Goal: Find specific page/section: Find specific page/section

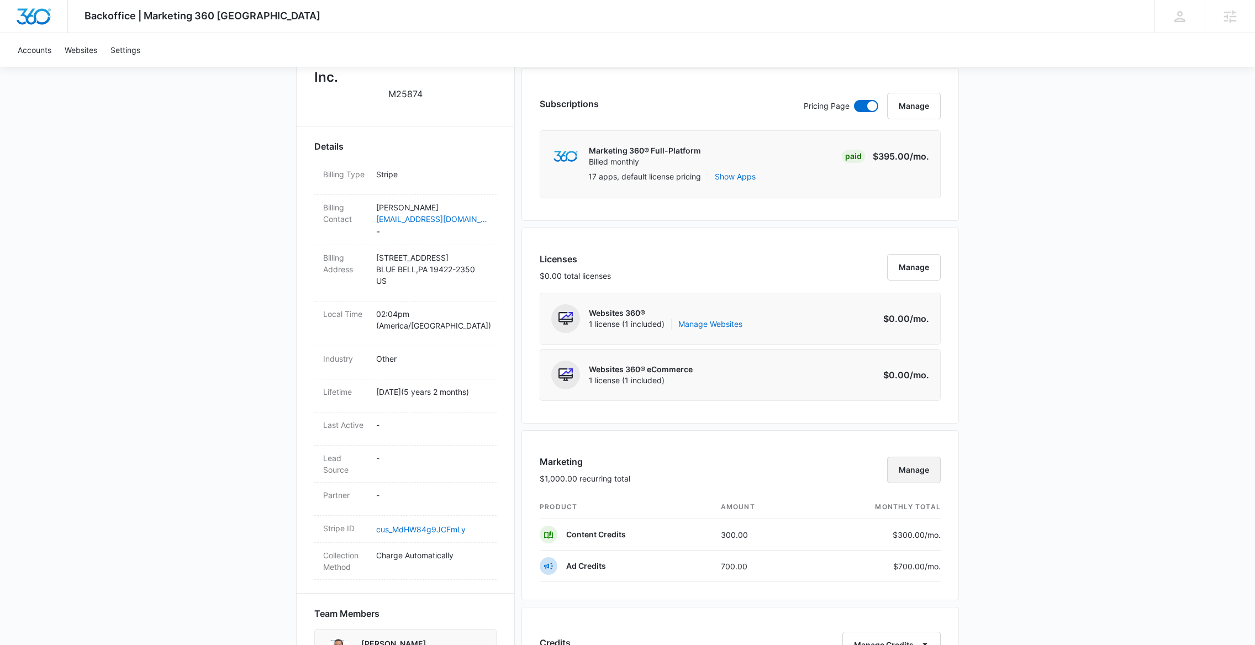
scroll to position [91, 0]
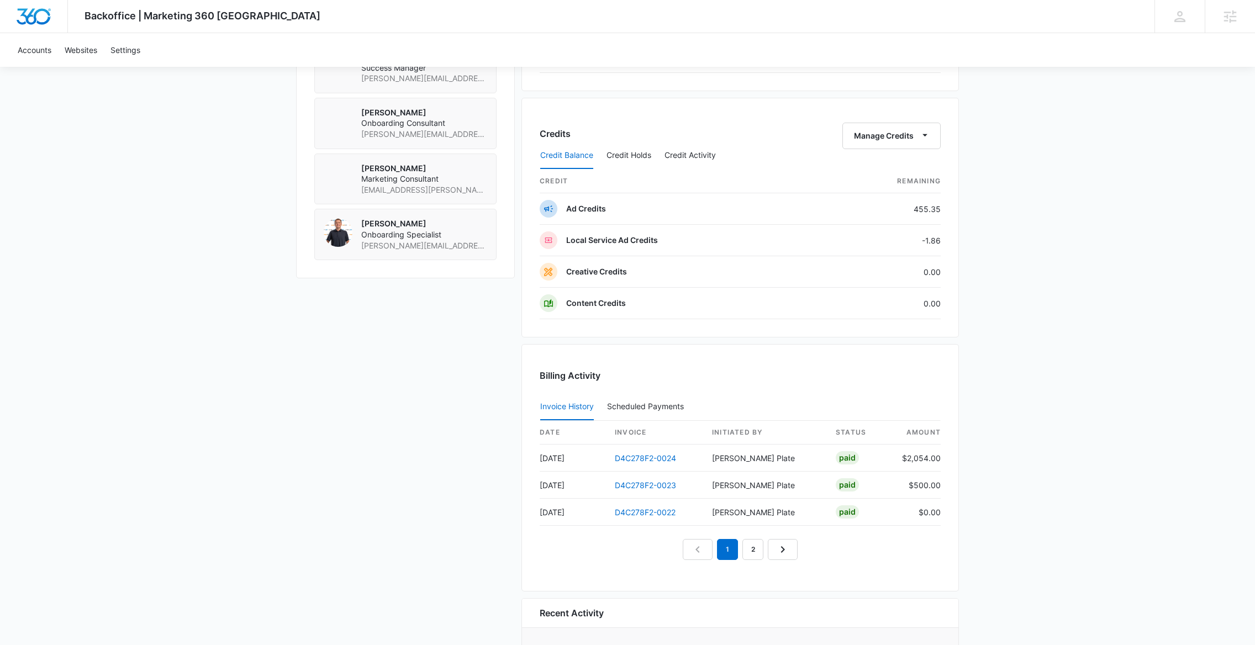
scroll to position [933, 0]
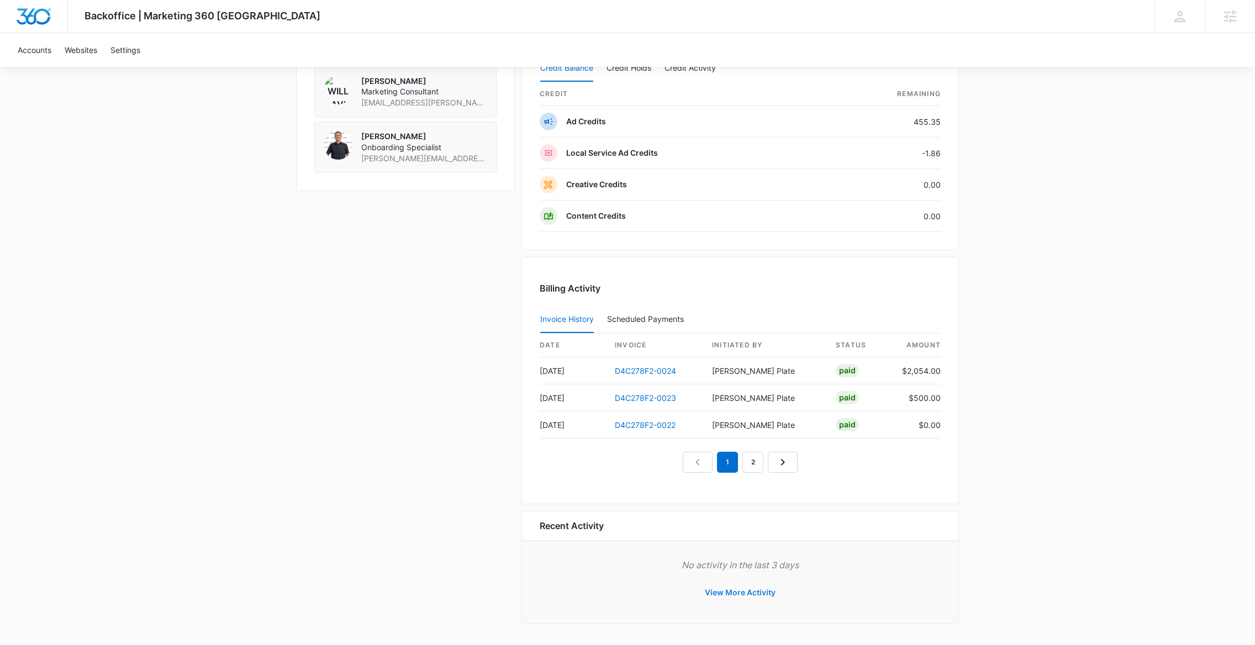
click at [739, 598] on button "View More Activity" at bounding box center [740, 592] width 93 height 27
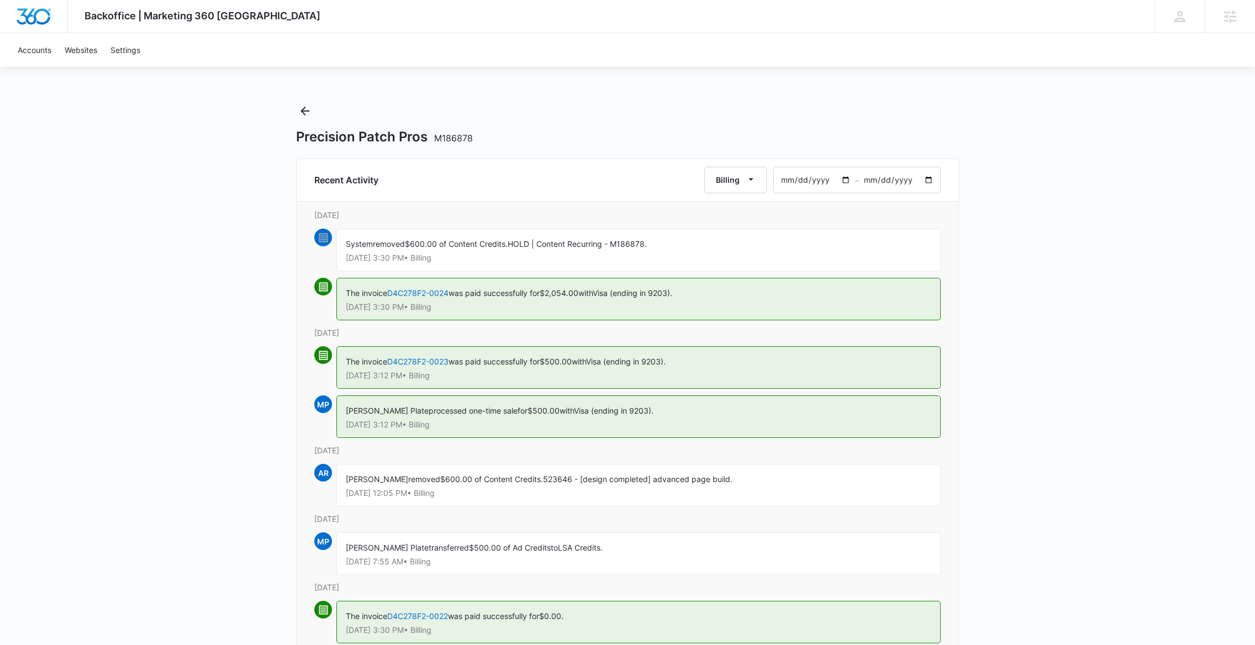
click at [853, 176] on input "2025-07-05" at bounding box center [814, 179] width 81 height 25
click at [922, 179] on input "2025-09-03" at bounding box center [899, 179] width 81 height 25
click at [927, 180] on input "[DATE]" at bounding box center [899, 179] width 81 height 25
type input "2025-08-03"
type input "2025-07-02"
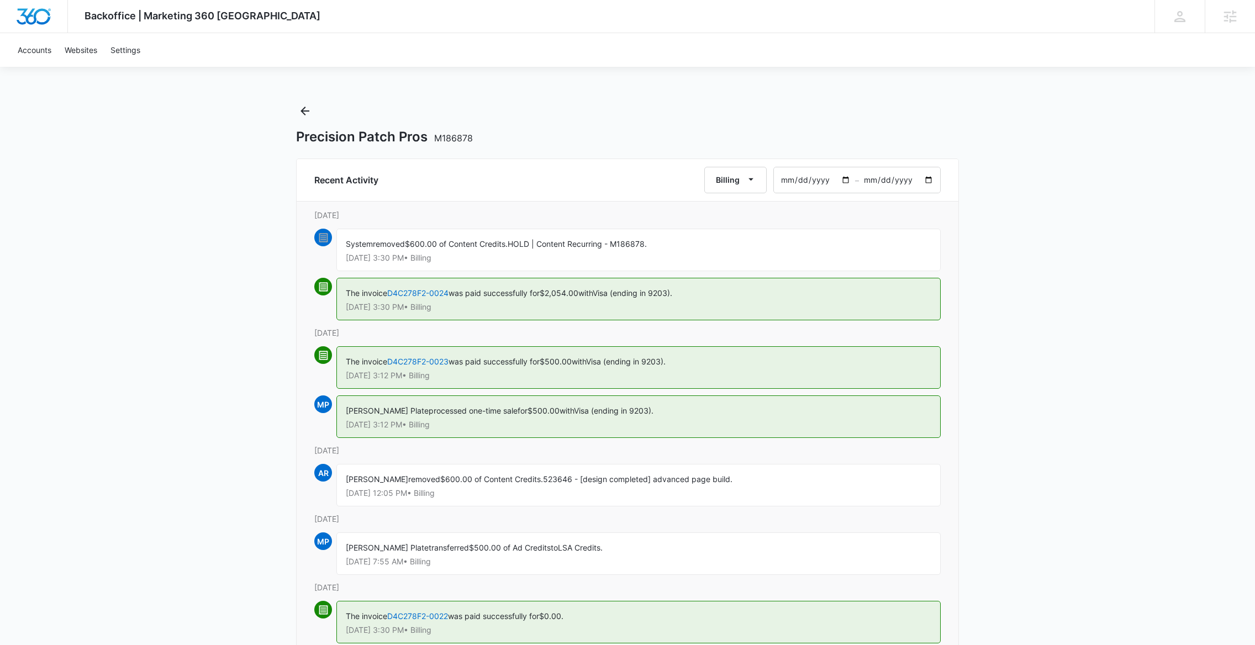
type input "2025-07-03"
type input "2025-06-02"
type input "2025-06-03"
type input "2025-05-02"
type input "2025-05-03"
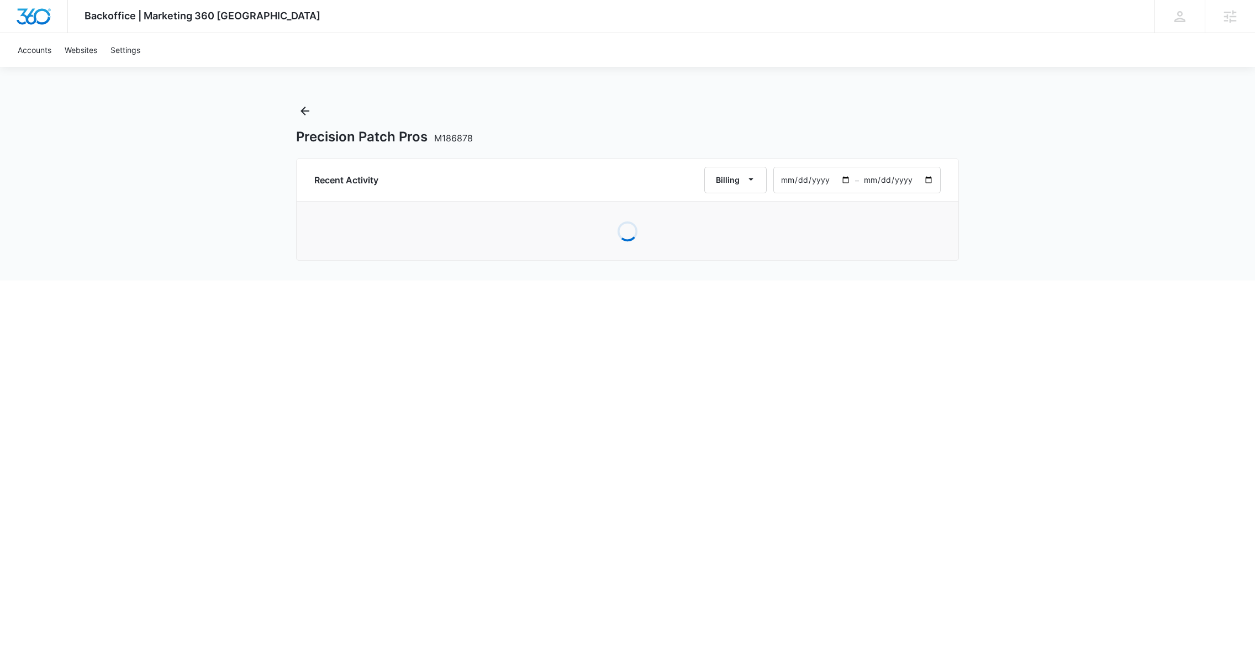
type input "2025-04-30"
type input "2025-05-01"
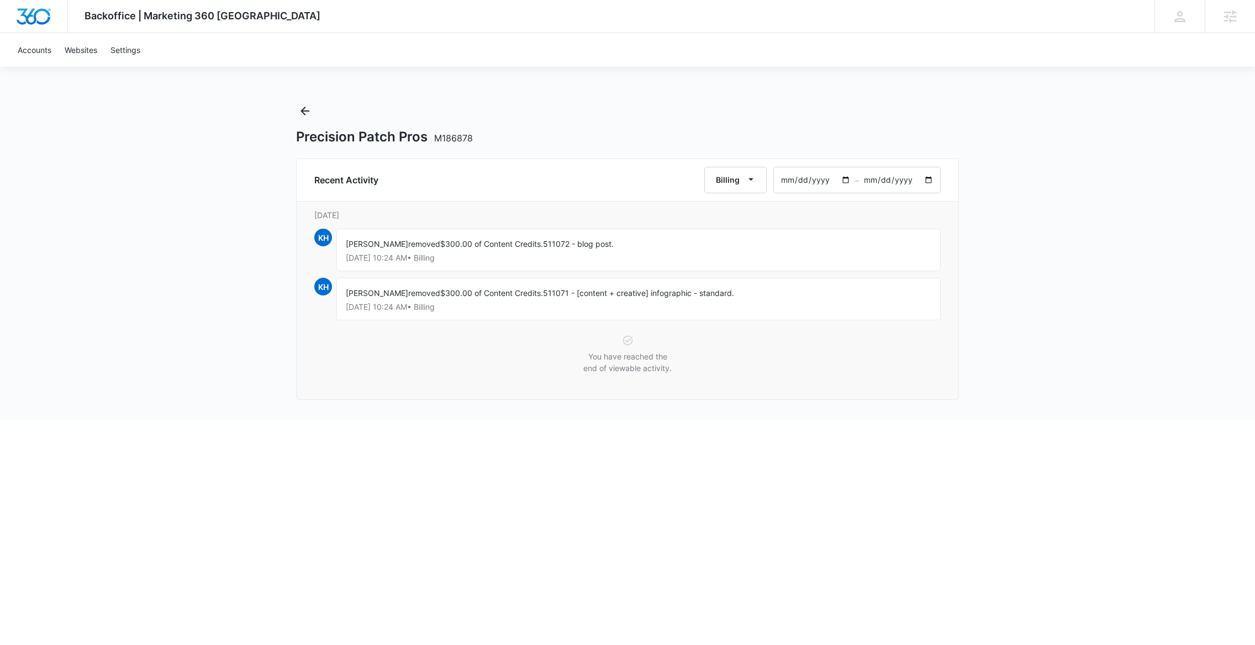
click at [846, 184] on input "2025-04-30" at bounding box center [814, 179] width 81 height 25
type input "2025-04-01"
click at [924, 183] on input "2025-05-01" at bounding box center [899, 179] width 81 height 25
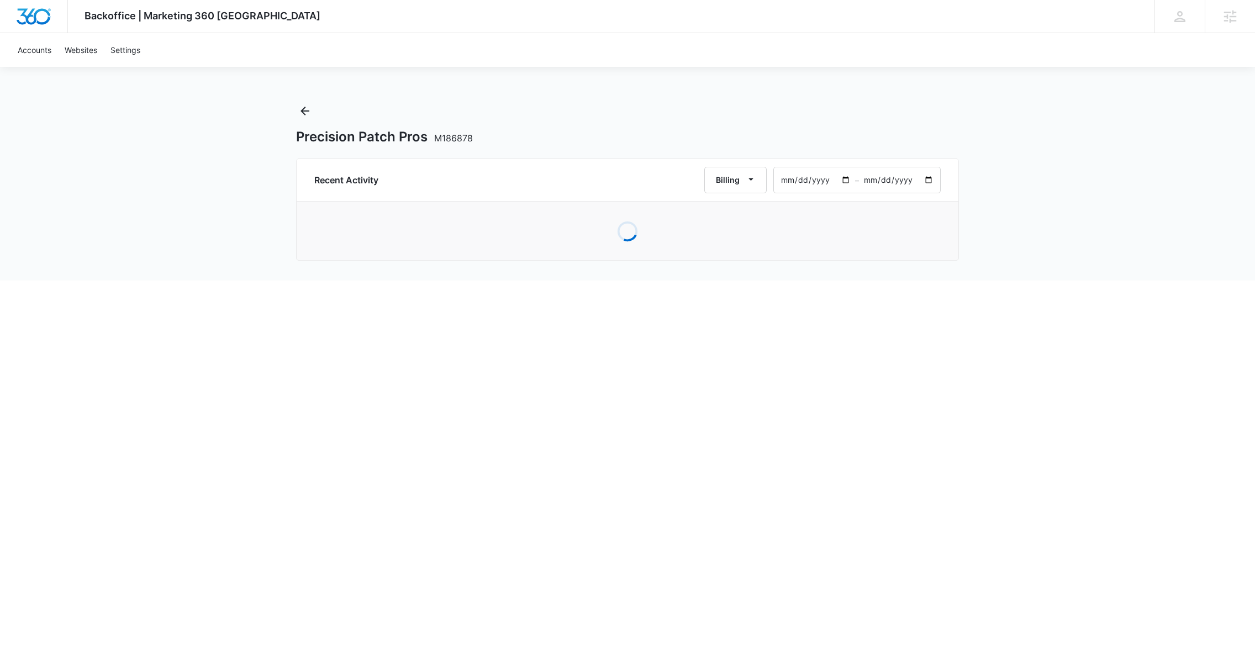
type input "[DATE]"
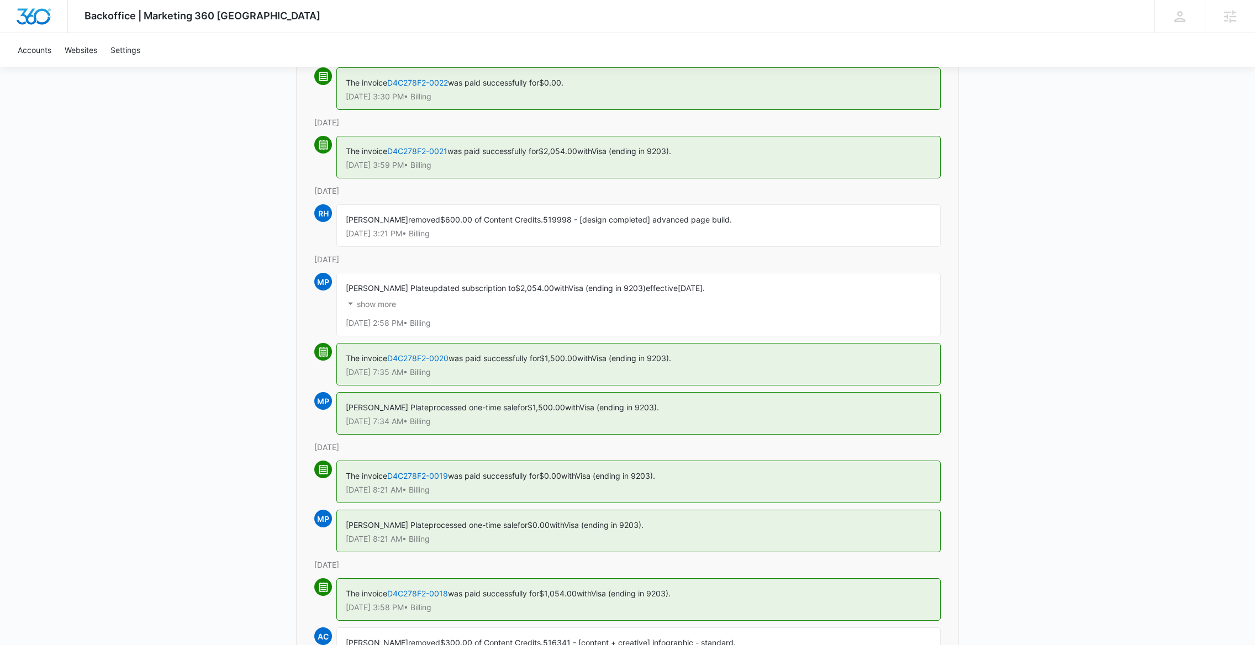
scroll to position [537, 0]
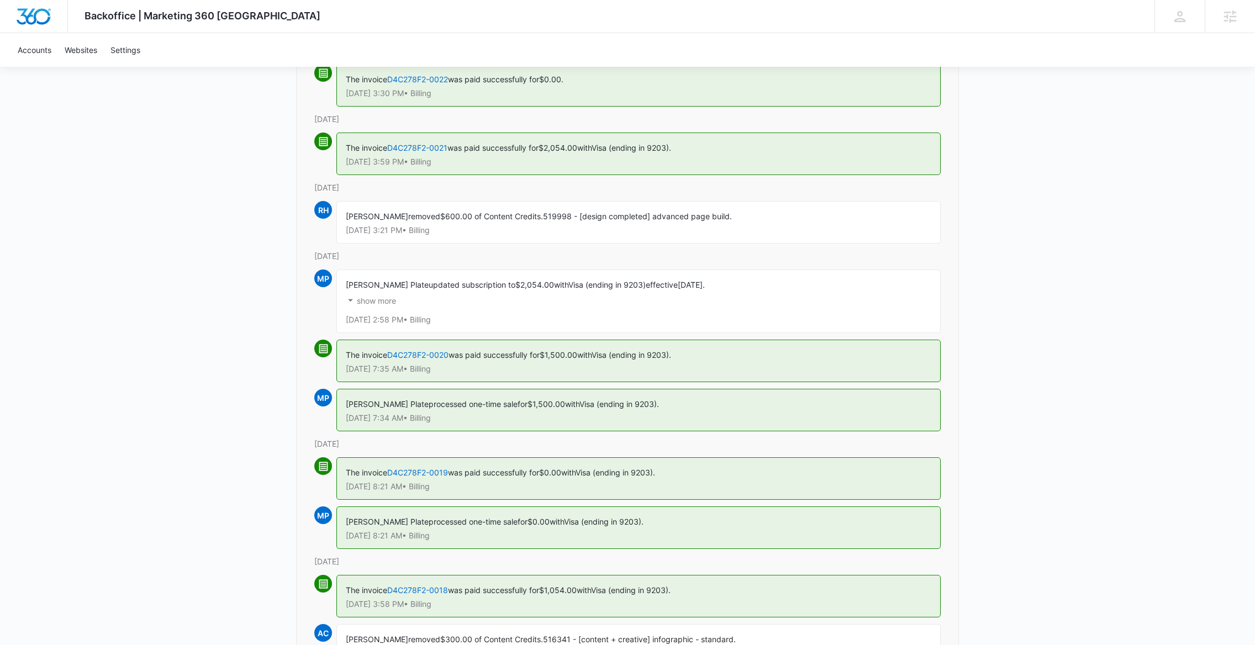
click at [378, 304] on p "show more" at bounding box center [376, 301] width 39 height 8
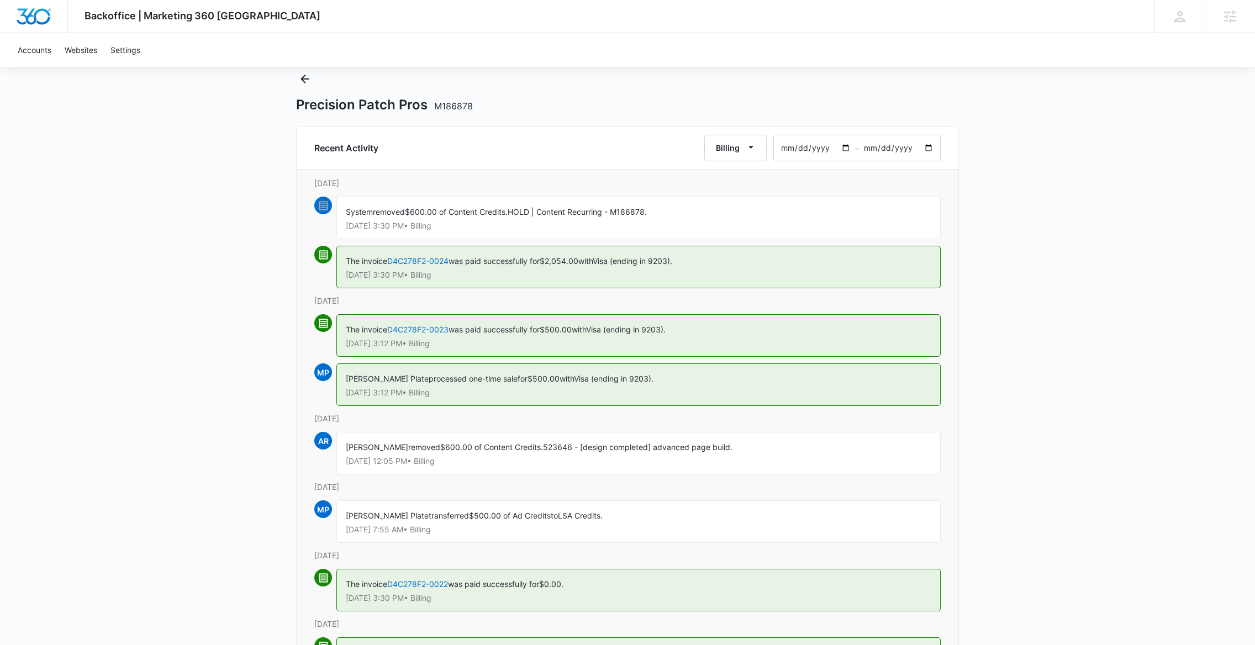
scroll to position [1, 0]
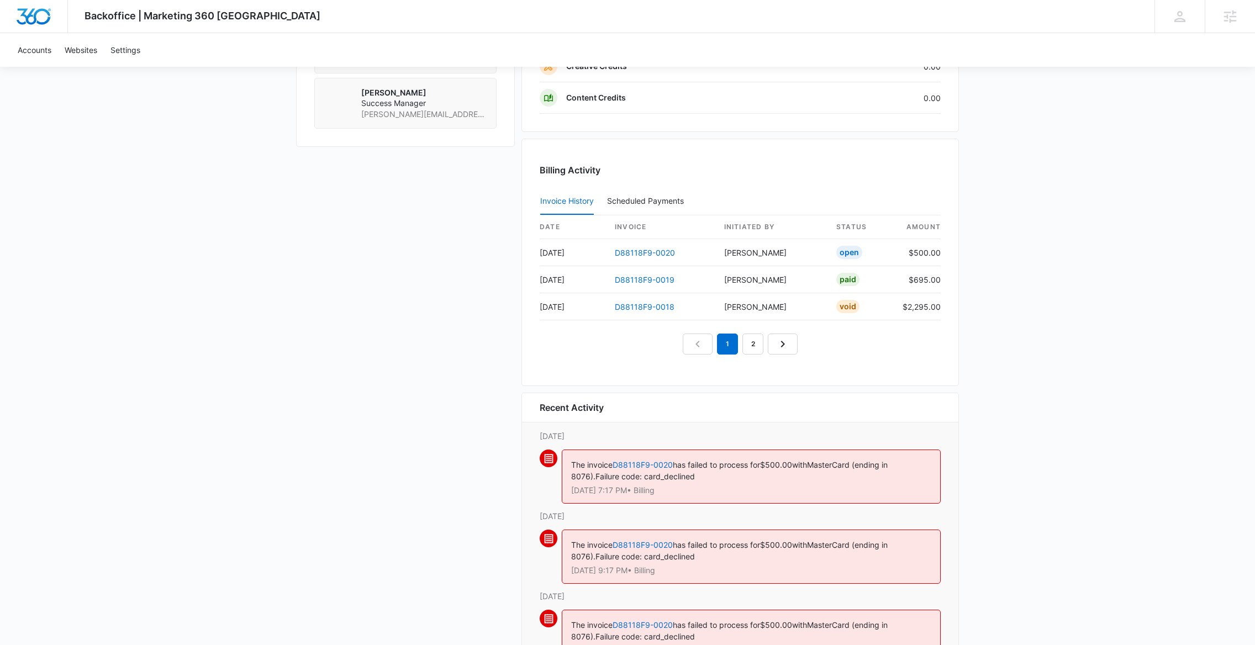
scroll to position [1059, 0]
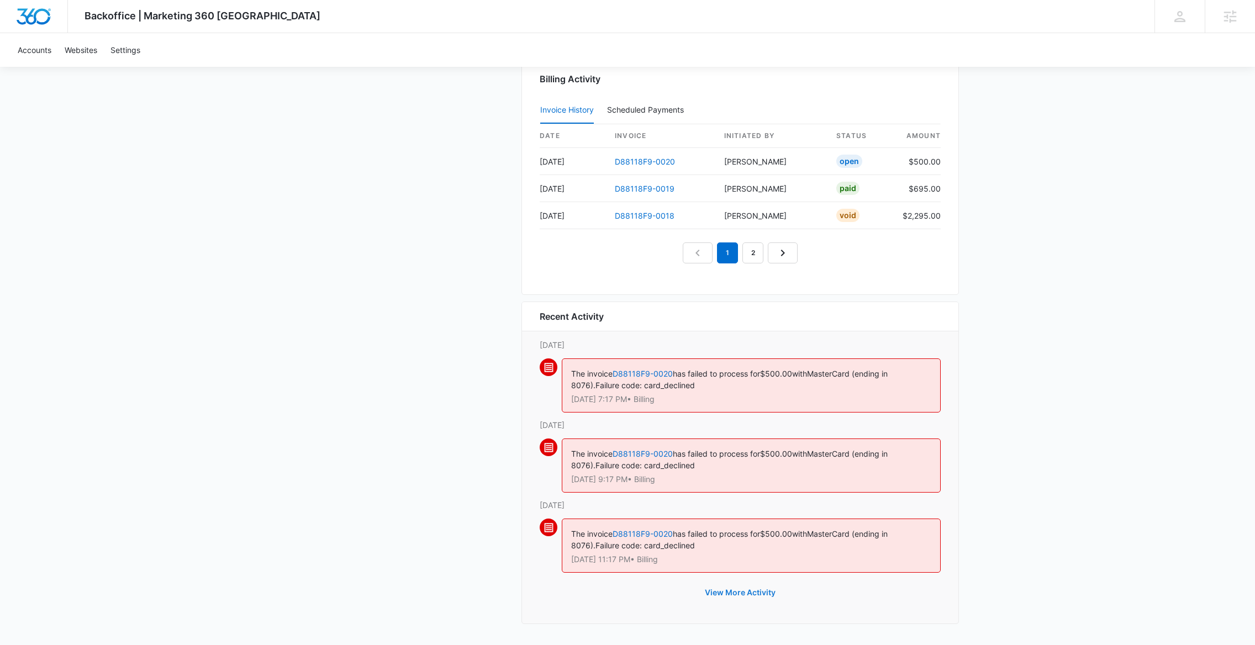
click at [740, 588] on button "View More Activity" at bounding box center [740, 592] width 93 height 27
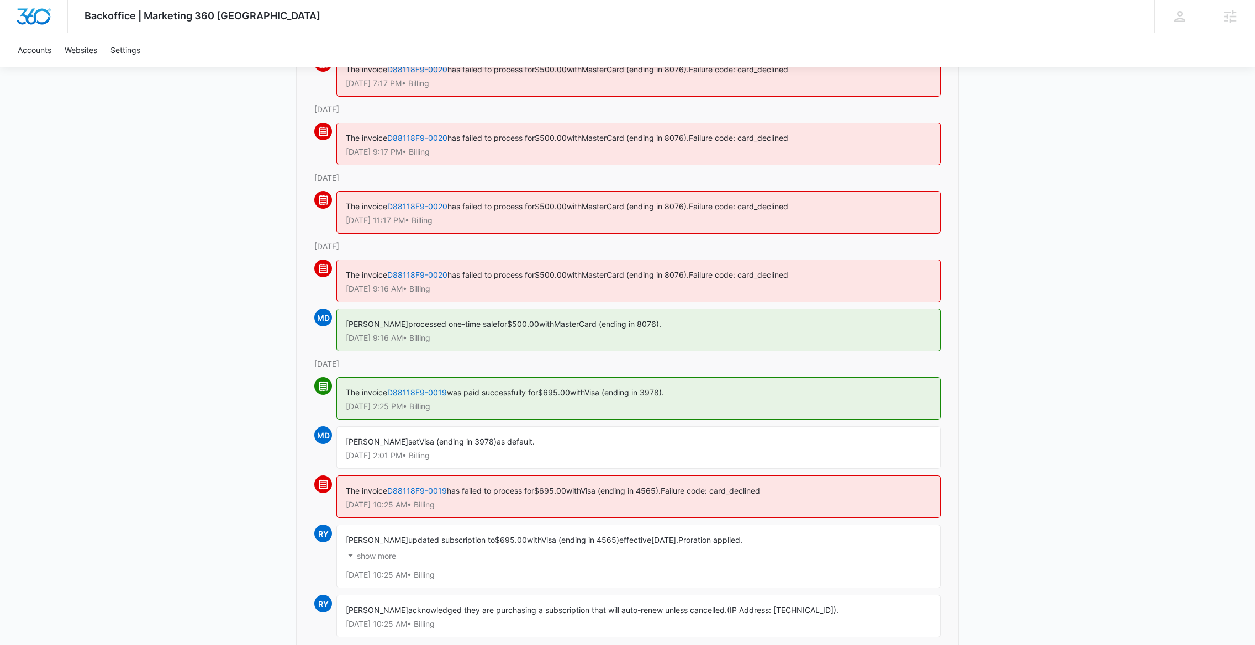
scroll to position [220, 0]
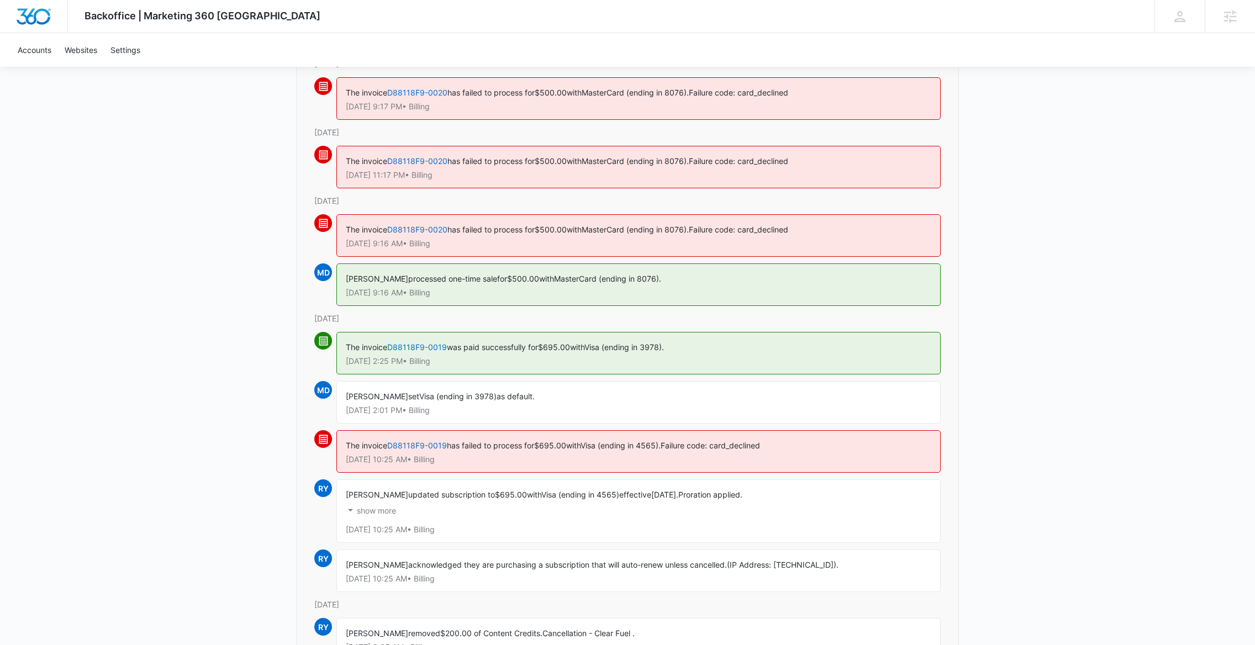
click at [378, 510] on p "show more" at bounding box center [376, 511] width 39 height 8
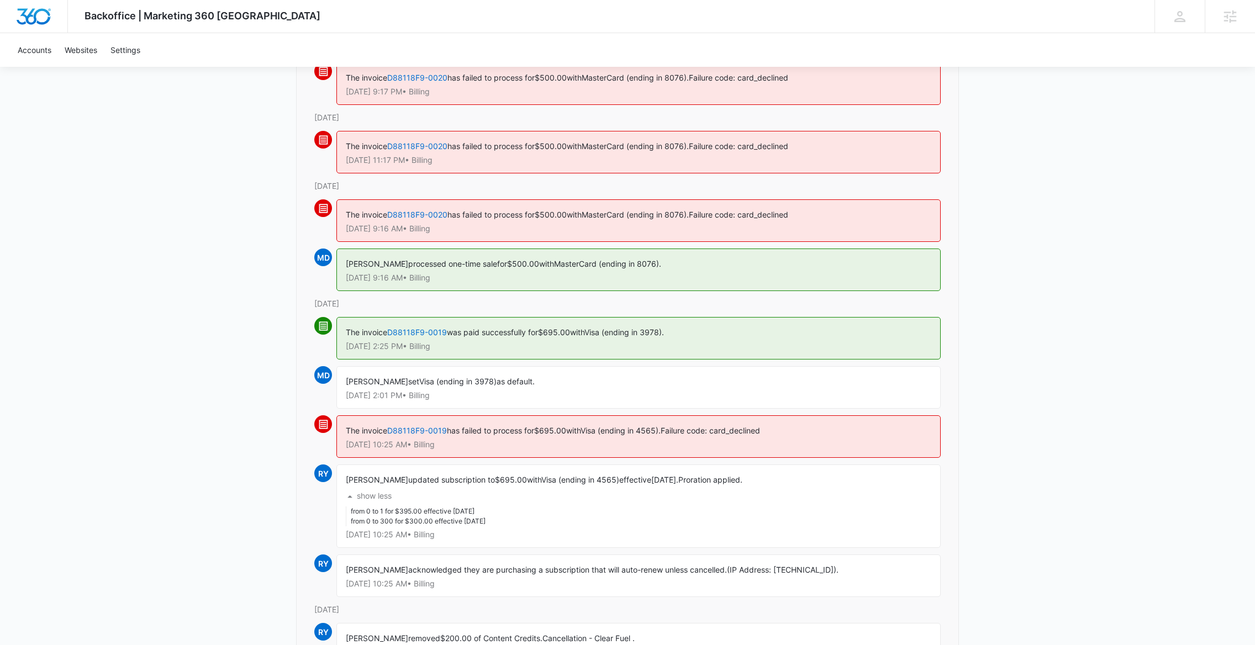
scroll to position [233, 0]
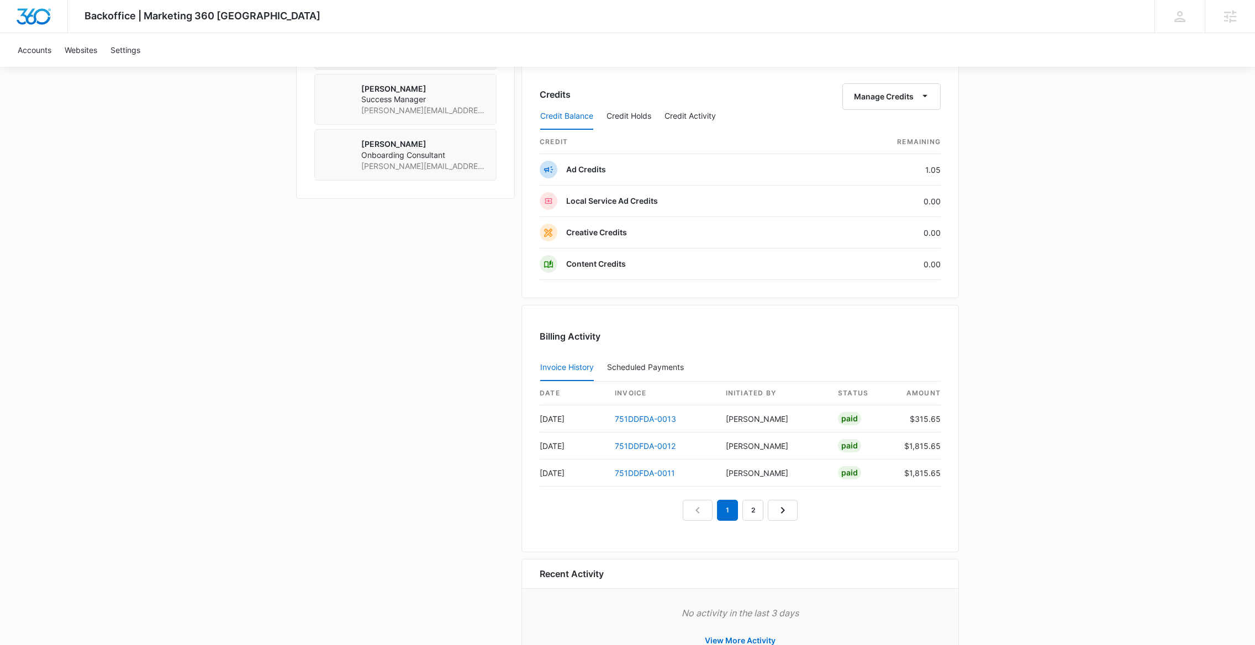
scroll to position [990, 0]
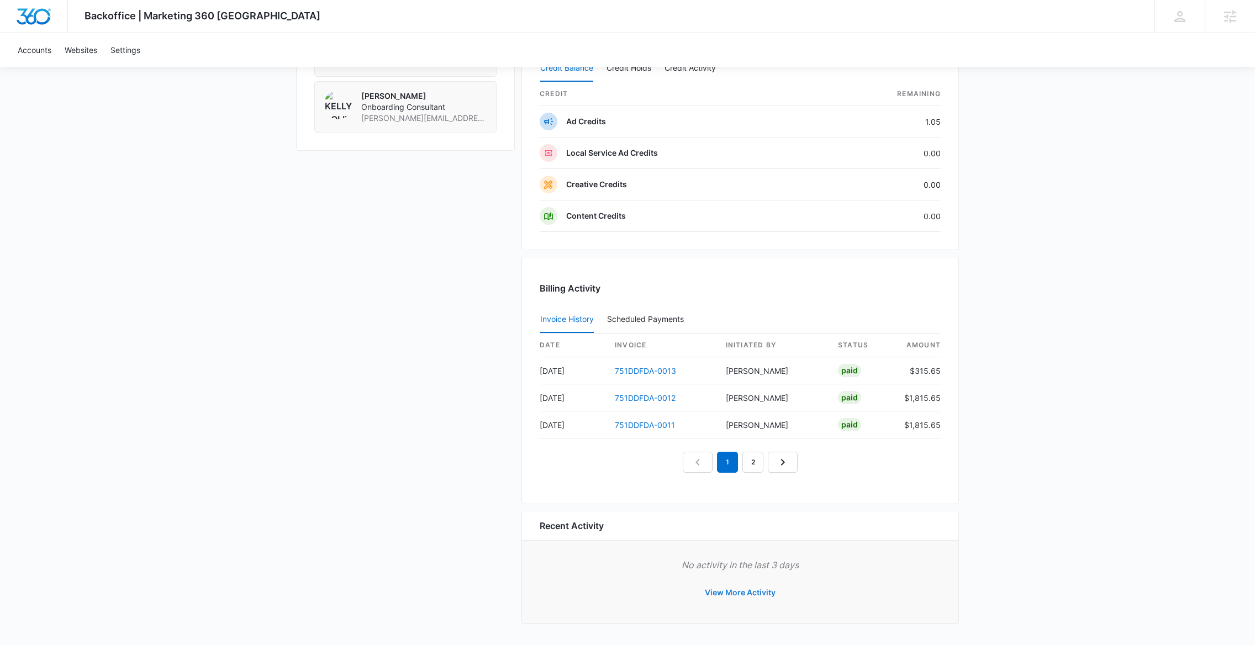
click at [735, 593] on button "View More Activity" at bounding box center [740, 592] width 93 height 27
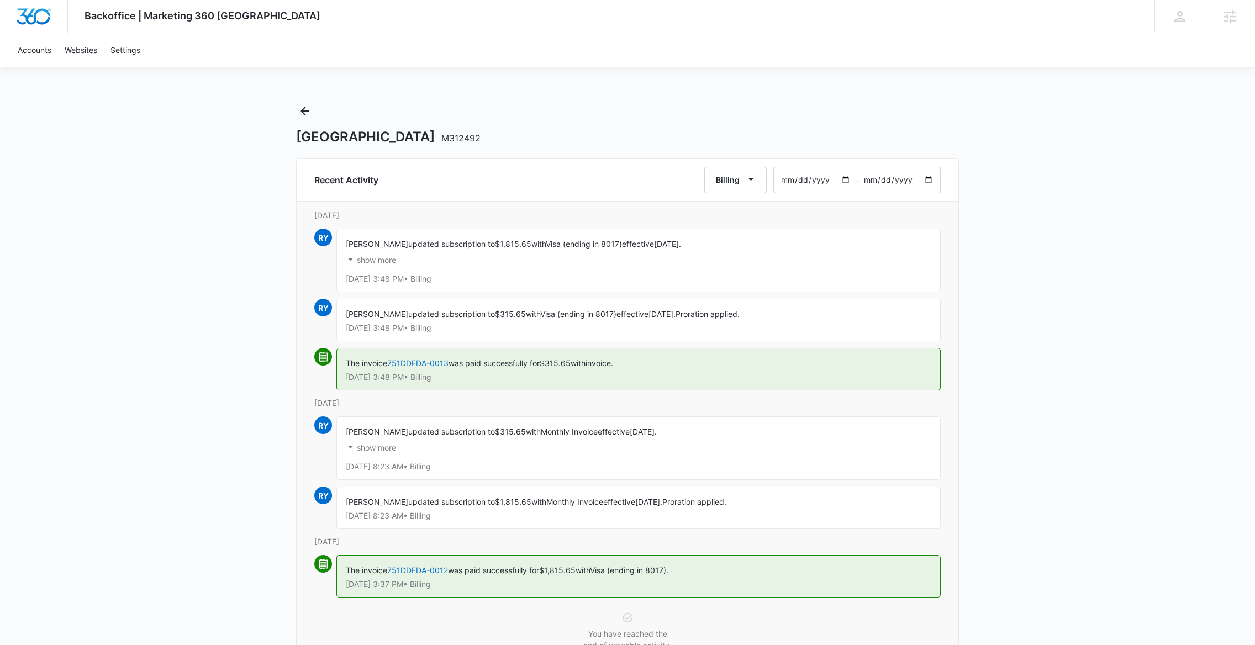
click at [389, 448] on p "show more" at bounding box center [376, 448] width 39 height 8
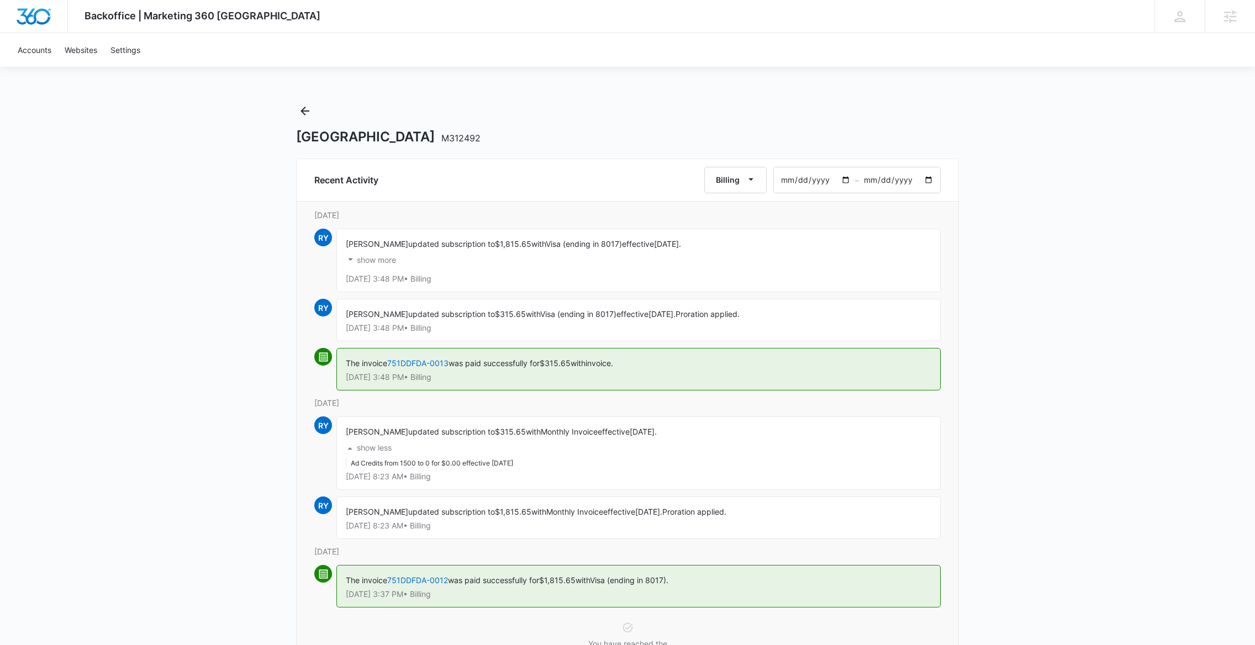
click at [376, 261] on p "show more" at bounding box center [376, 260] width 39 height 8
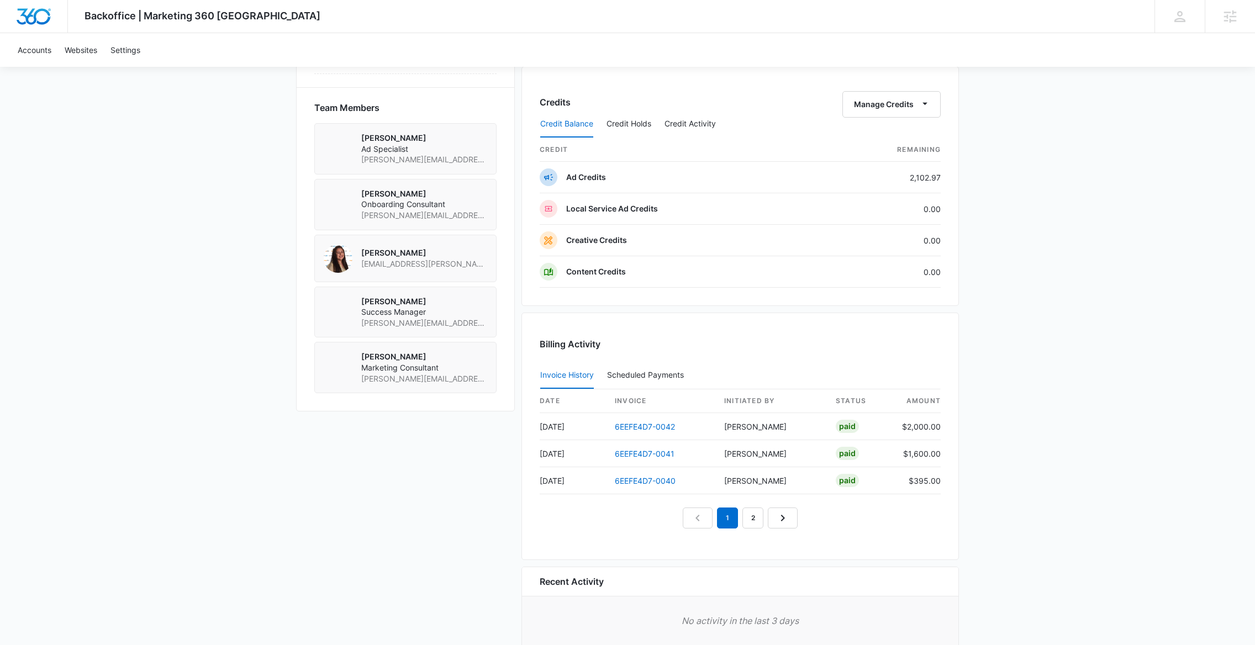
scroll to position [849, 0]
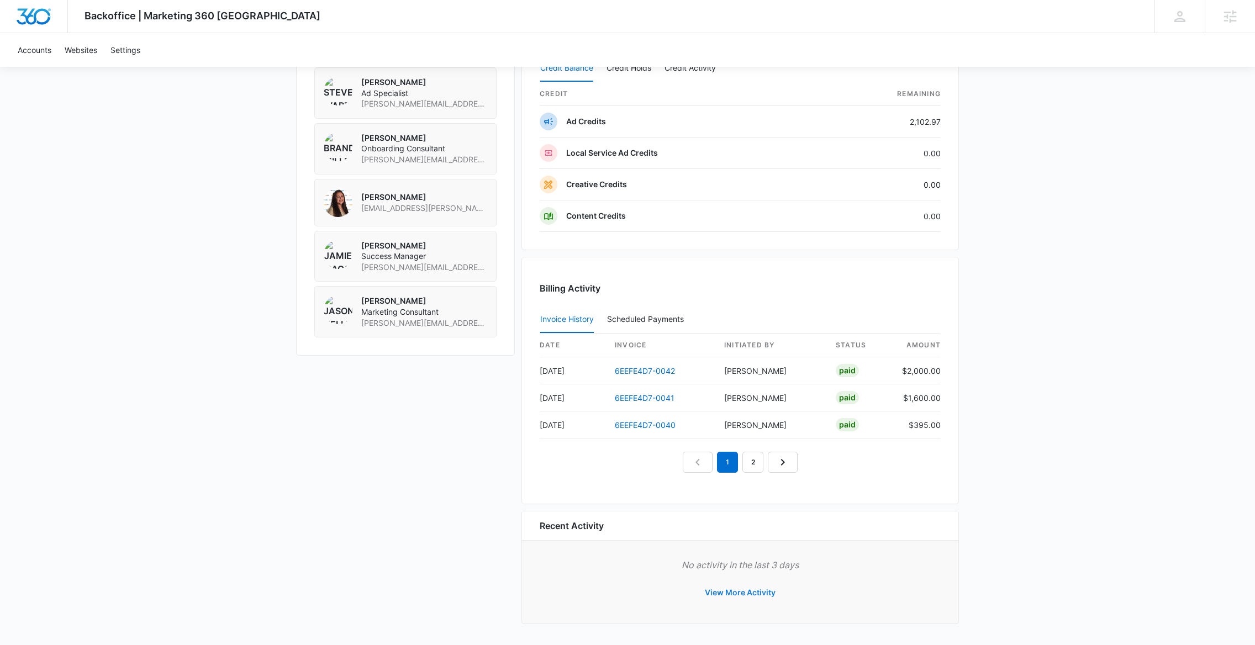
click at [732, 589] on button "View More Activity" at bounding box center [740, 592] width 93 height 27
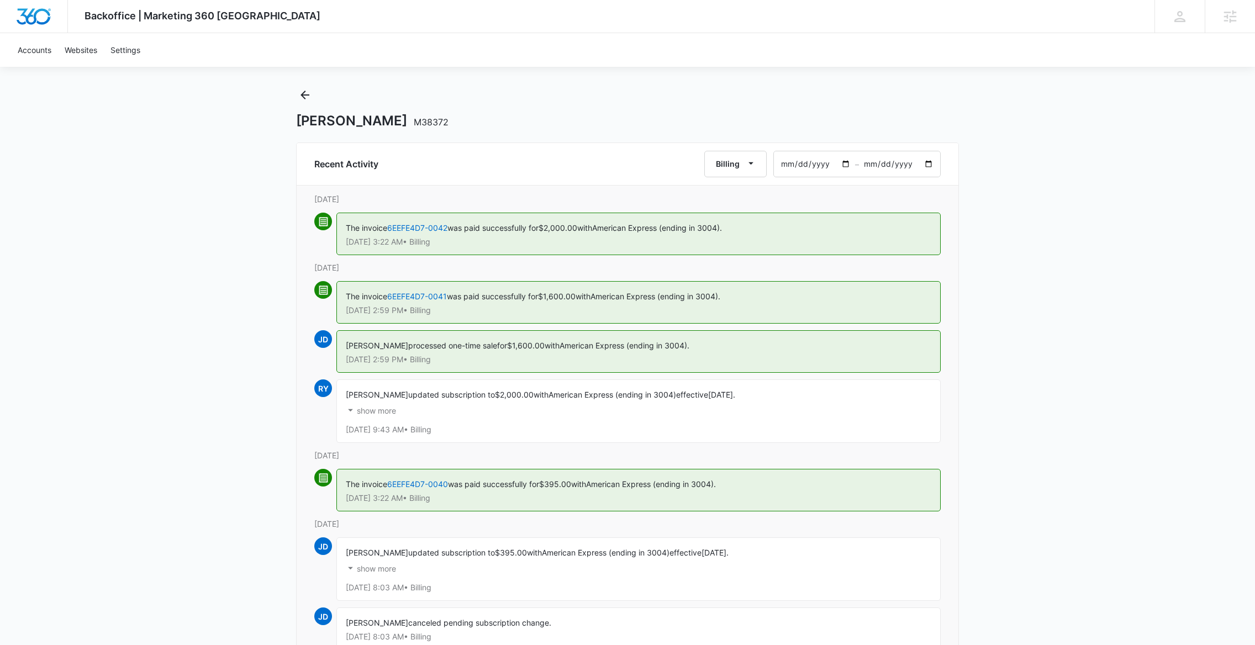
scroll to position [20, 0]
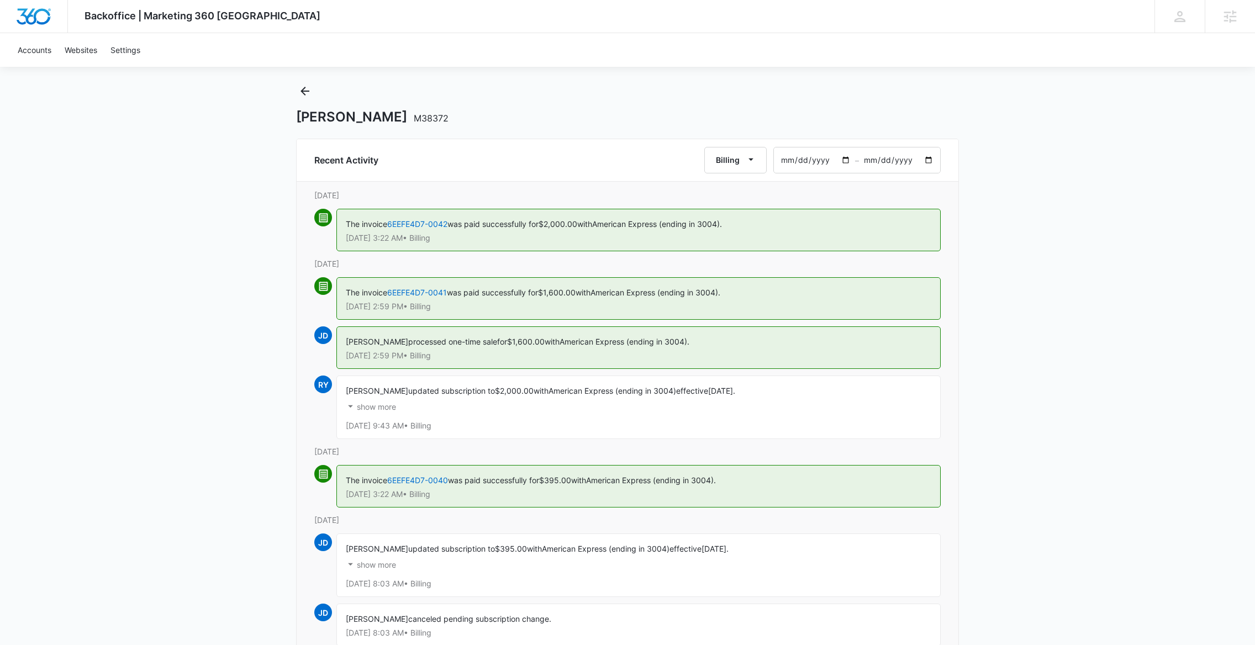
click at [381, 407] on p "show more" at bounding box center [376, 407] width 39 height 8
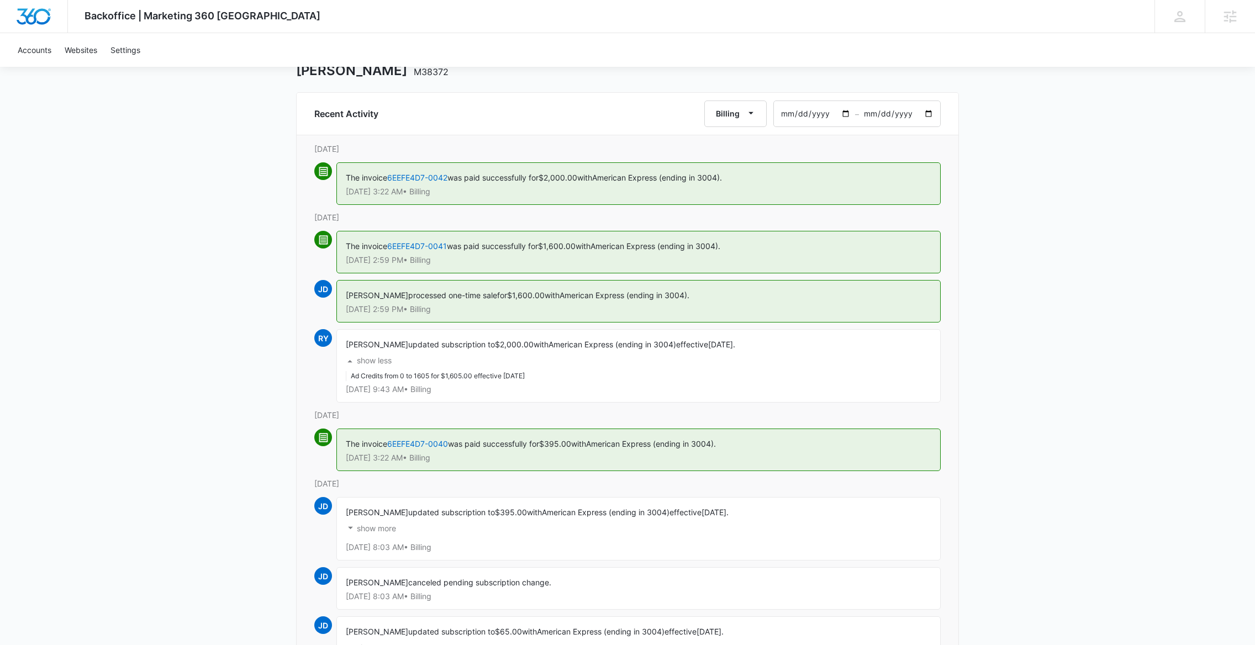
scroll to position [76, 0]
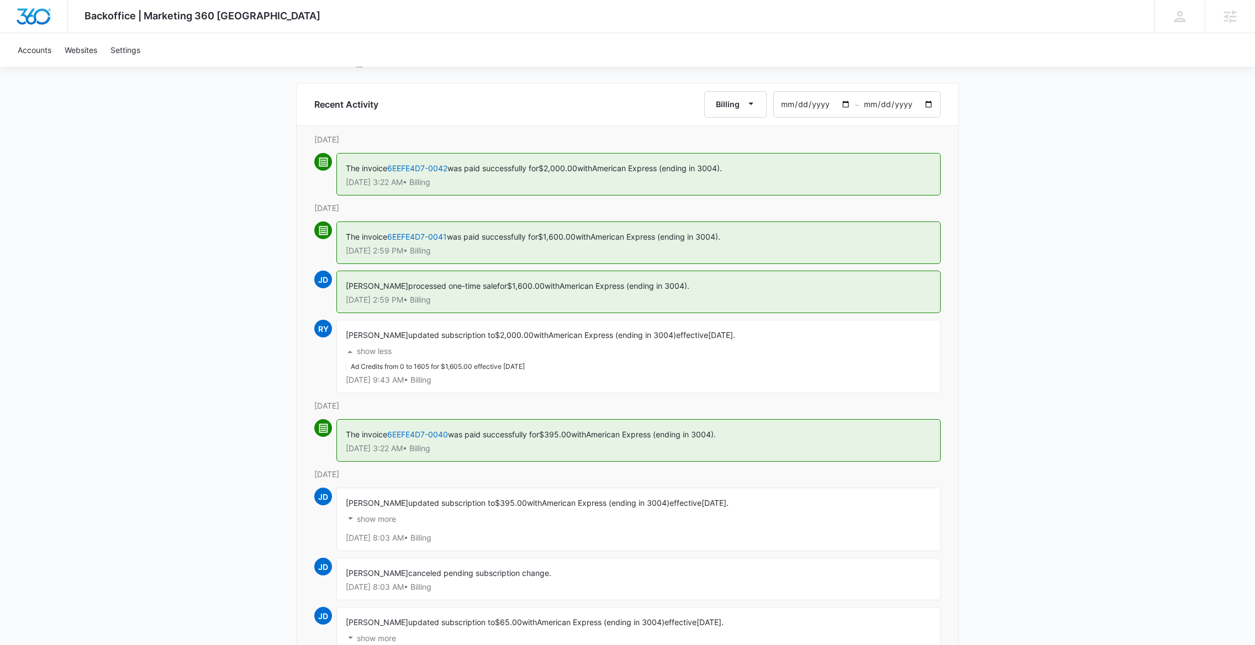
click at [373, 523] on p "show more" at bounding box center [376, 519] width 39 height 8
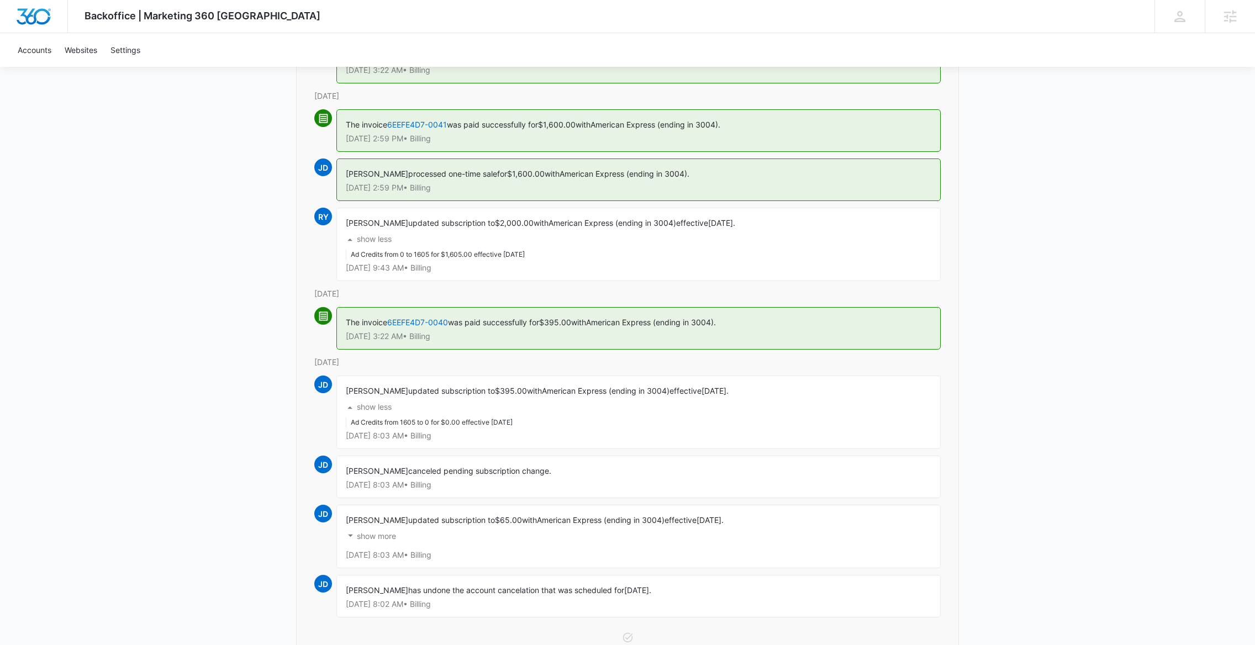
scroll to position [191, 0]
click at [381, 542] on button "show more" at bounding box center [371, 533] width 50 height 21
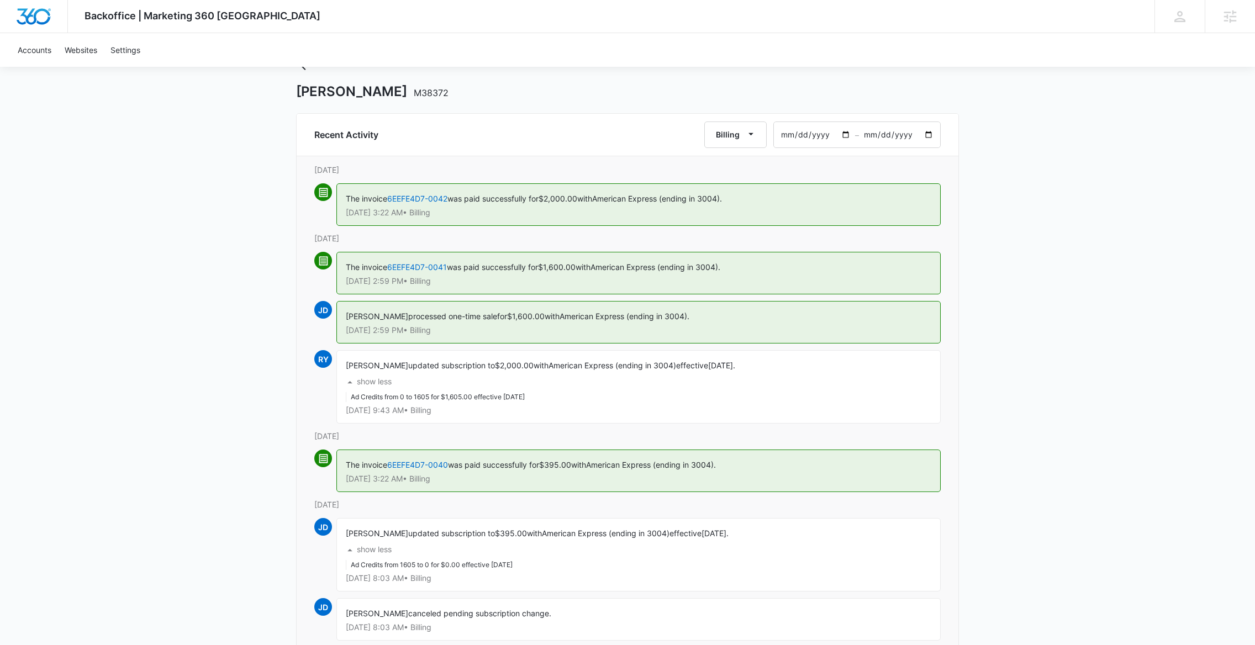
scroll to position [0, 0]
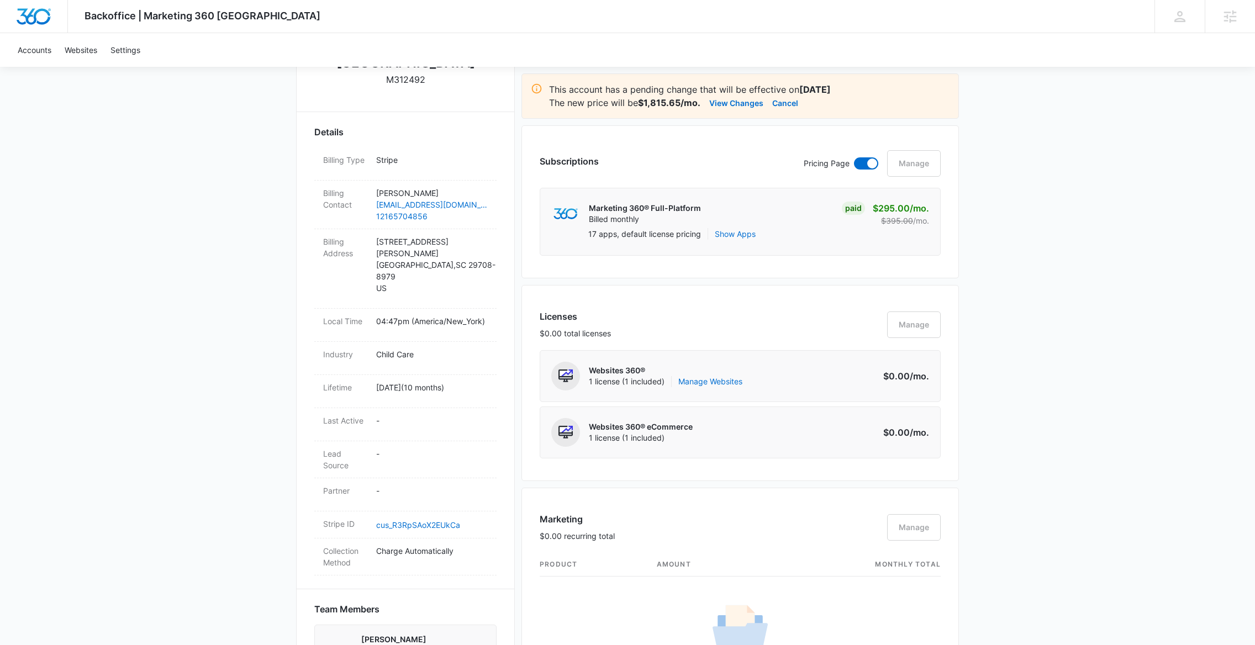
scroll to position [272, 0]
click at [737, 102] on button "View Changes" at bounding box center [736, 103] width 54 height 13
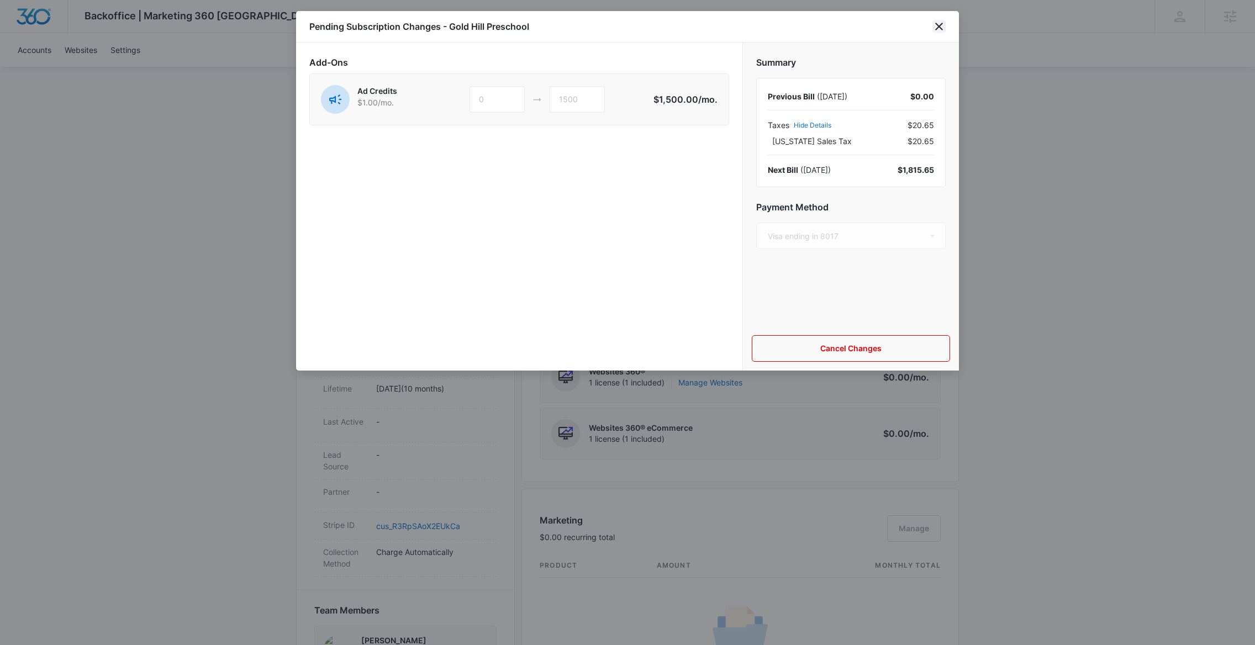
click at [933, 25] on icon "close" at bounding box center [938, 26] width 13 height 13
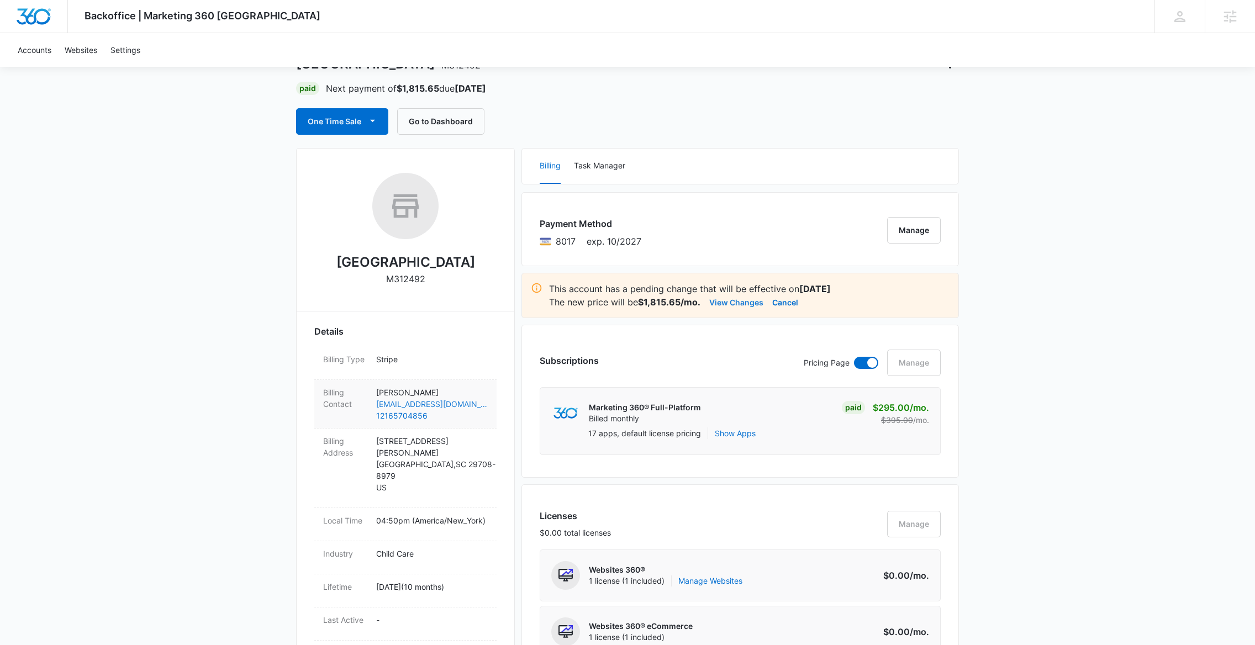
scroll to position [0, 0]
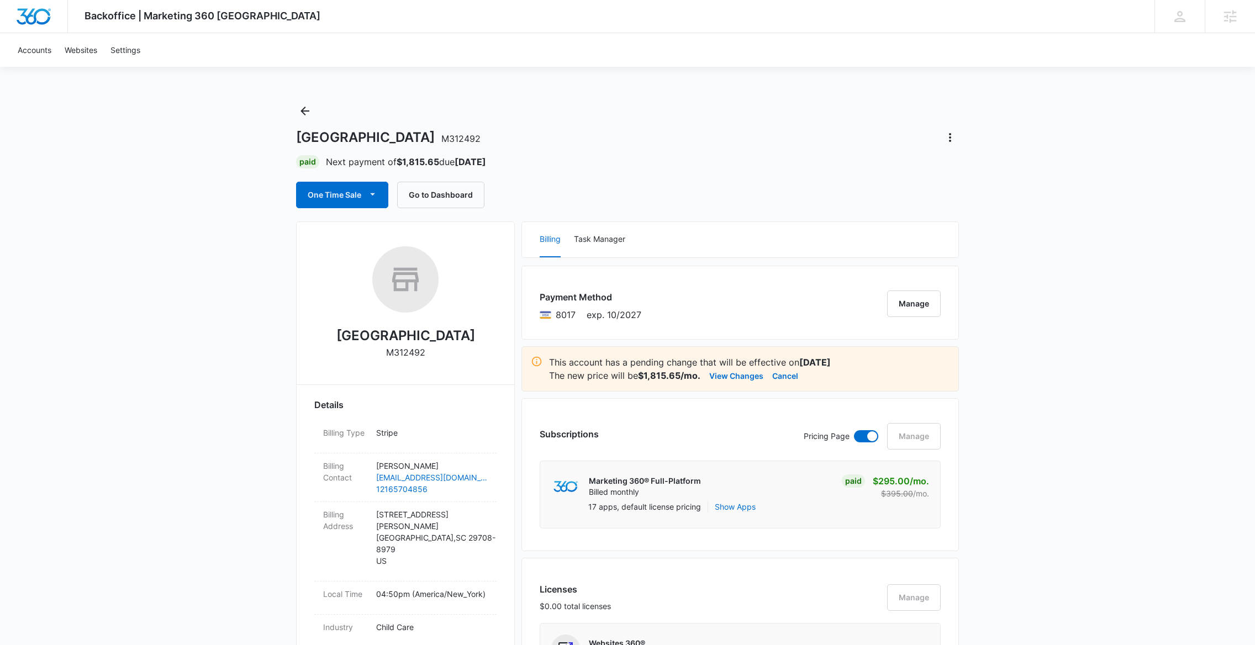
drag, startPoint x: 435, startPoint y: 354, endPoint x: 349, endPoint y: 354, distance: 86.7
click at [349, 354] on div "Gold Hill Preschool M312492" at bounding box center [405, 306] width 182 height 120
click at [408, 355] on p "M312492" at bounding box center [405, 352] width 39 height 13
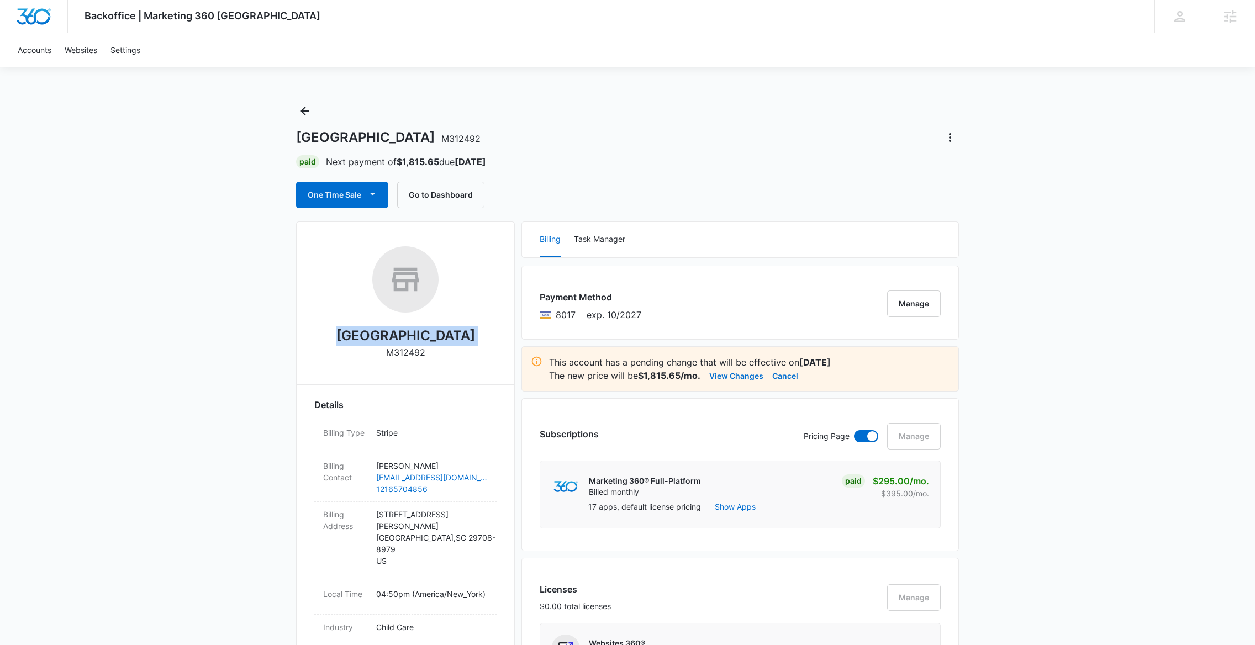
copy div "Gold Hill Preschool"
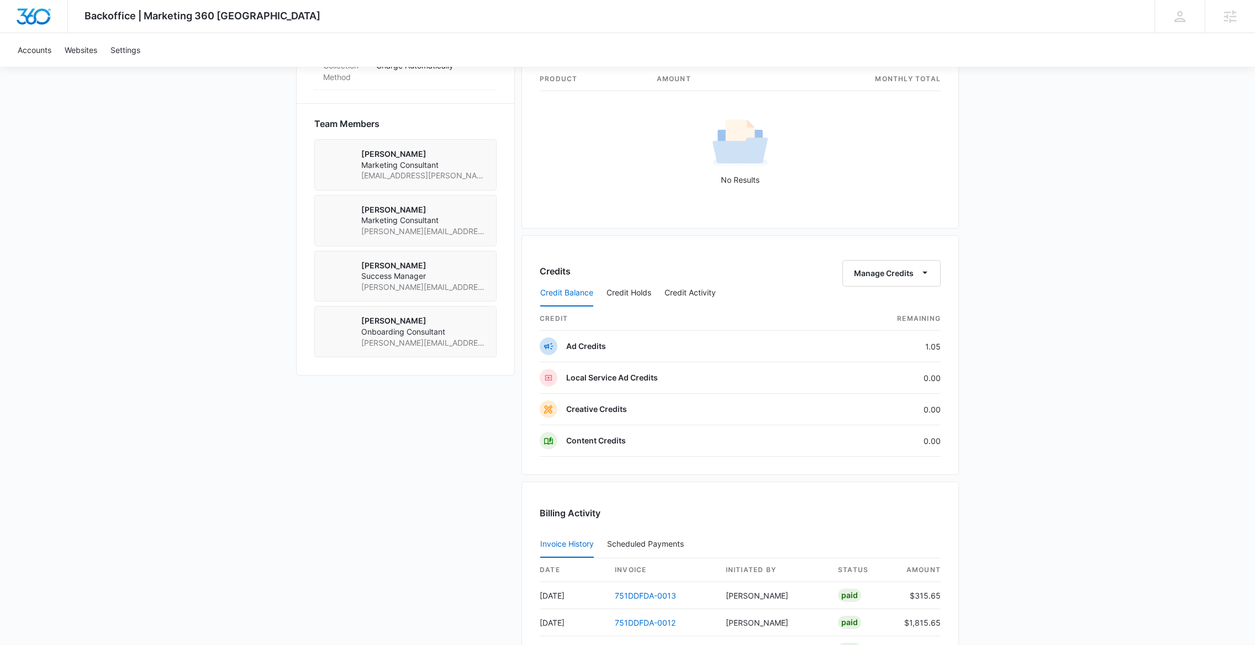
scroll to position [990, 0]
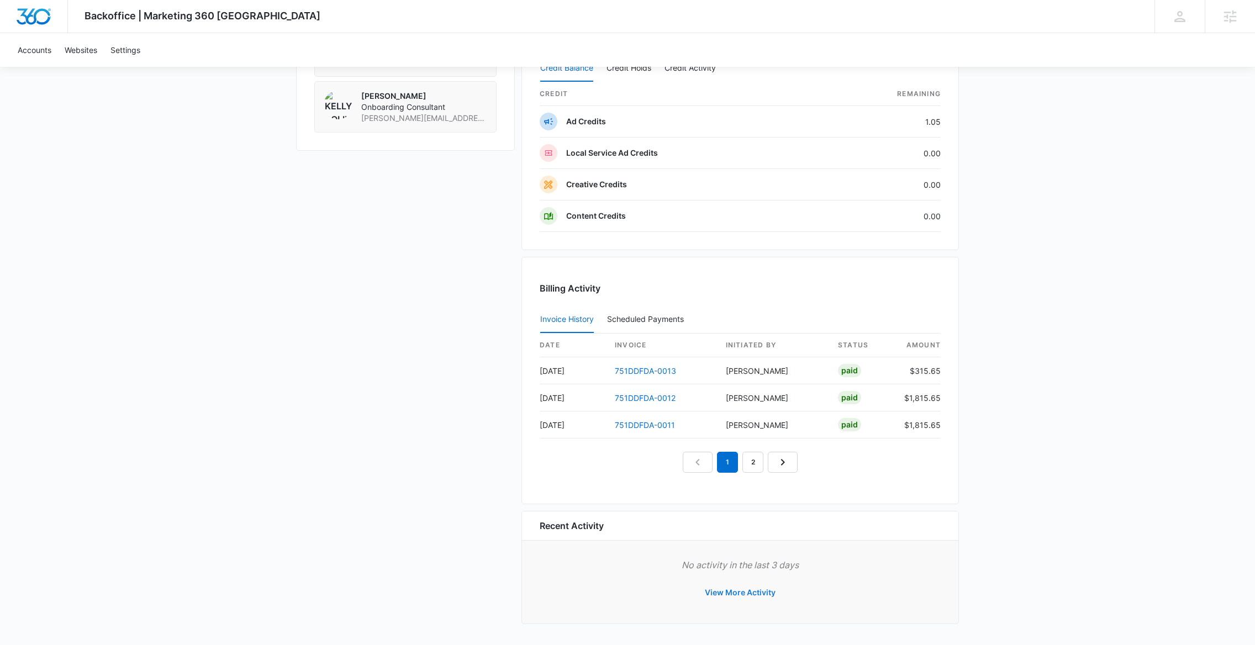
click at [727, 591] on button "View More Activity" at bounding box center [740, 592] width 93 height 27
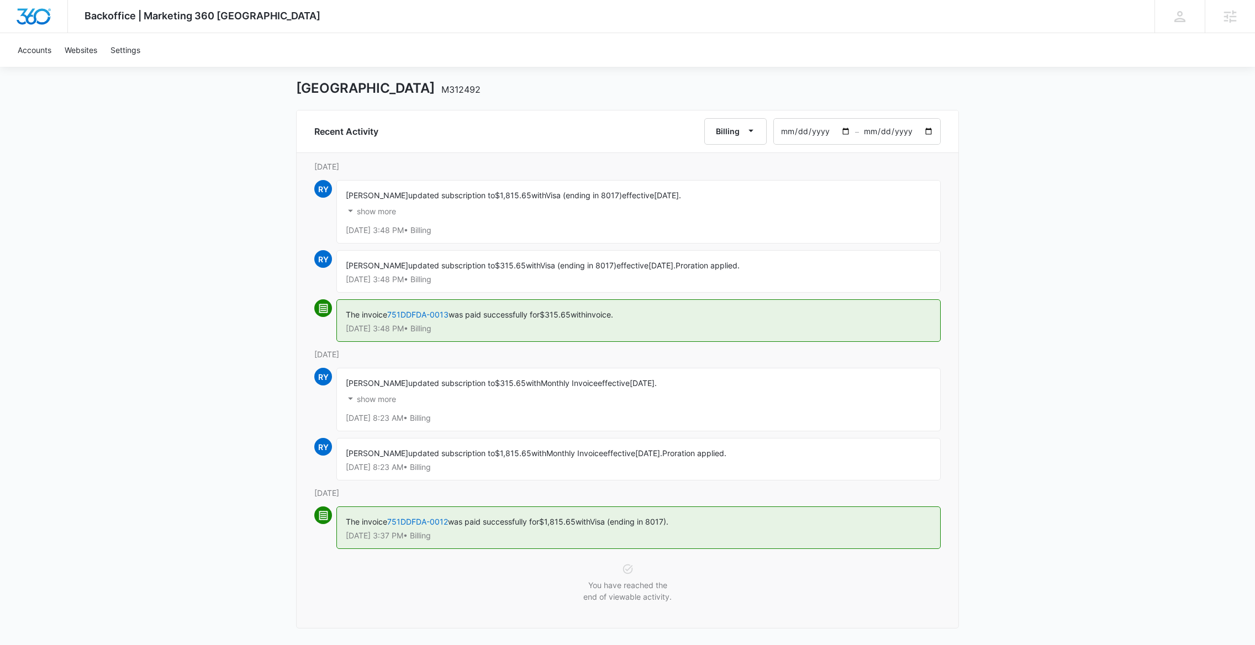
scroll to position [55, 0]
click at [388, 393] on p "show more" at bounding box center [376, 396] width 39 height 8
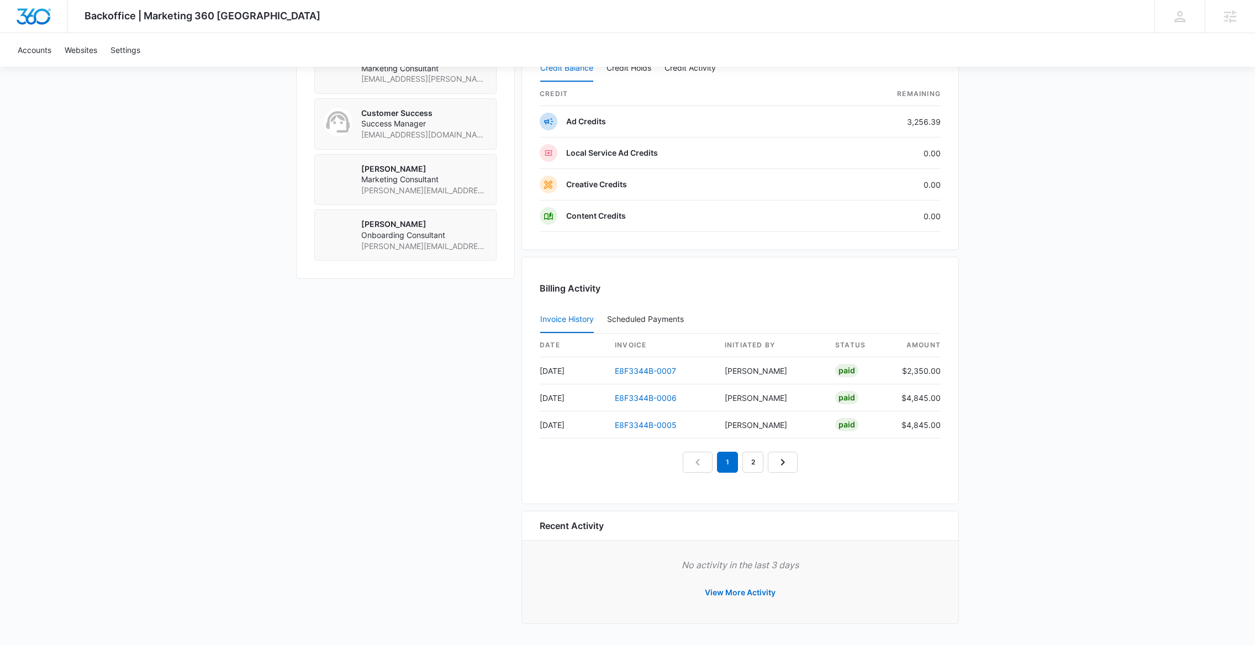
scroll to position [849, 0]
click at [730, 588] on button "View More Activity" at bounding box center [740, 592] width 93 height 27
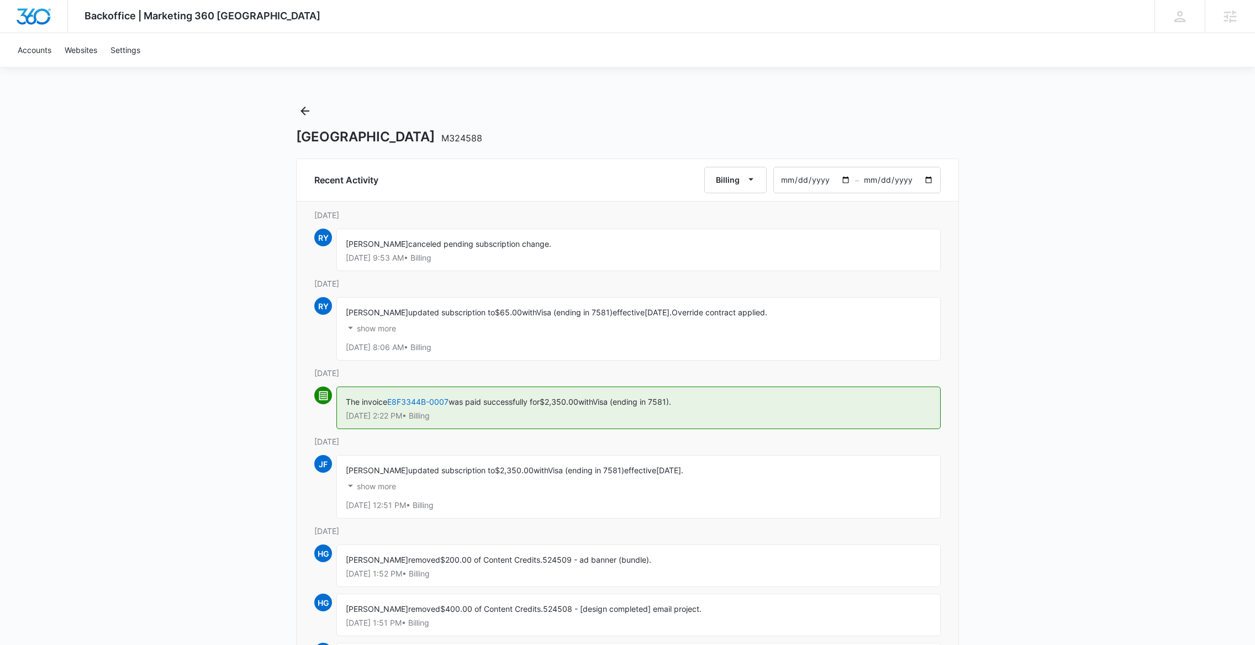
click at [364, 327] on p "show more" at bounding box center [376, 329] width 39 height 8
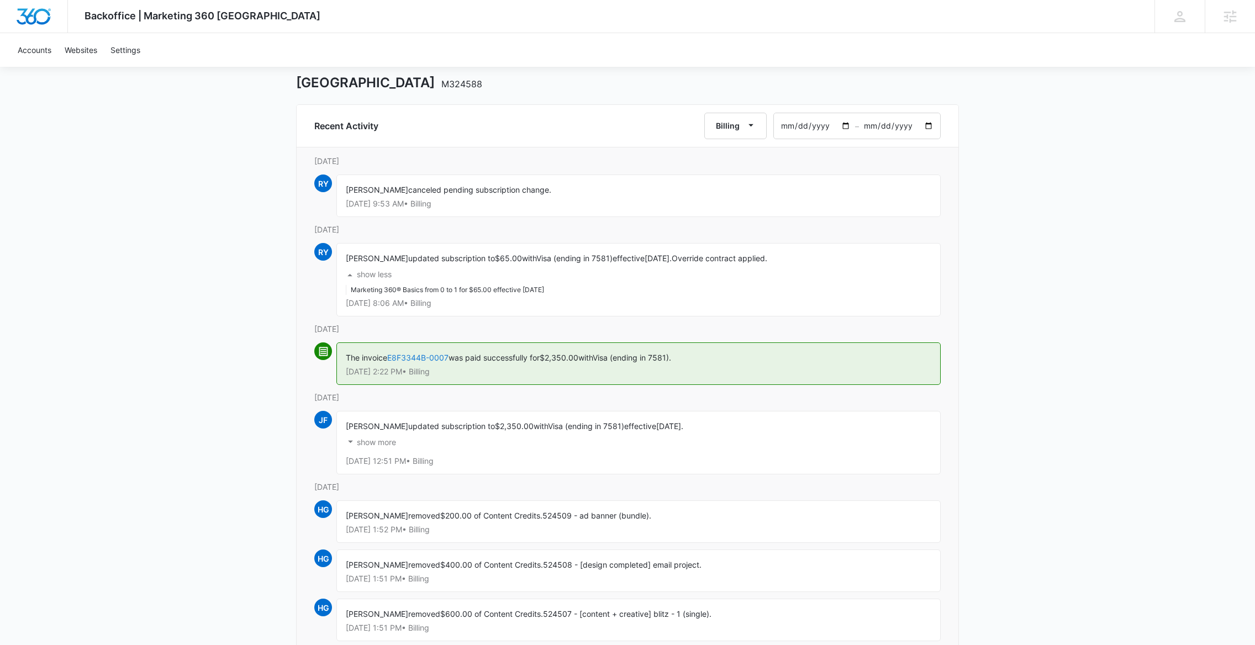
scroll to position [59, 0]
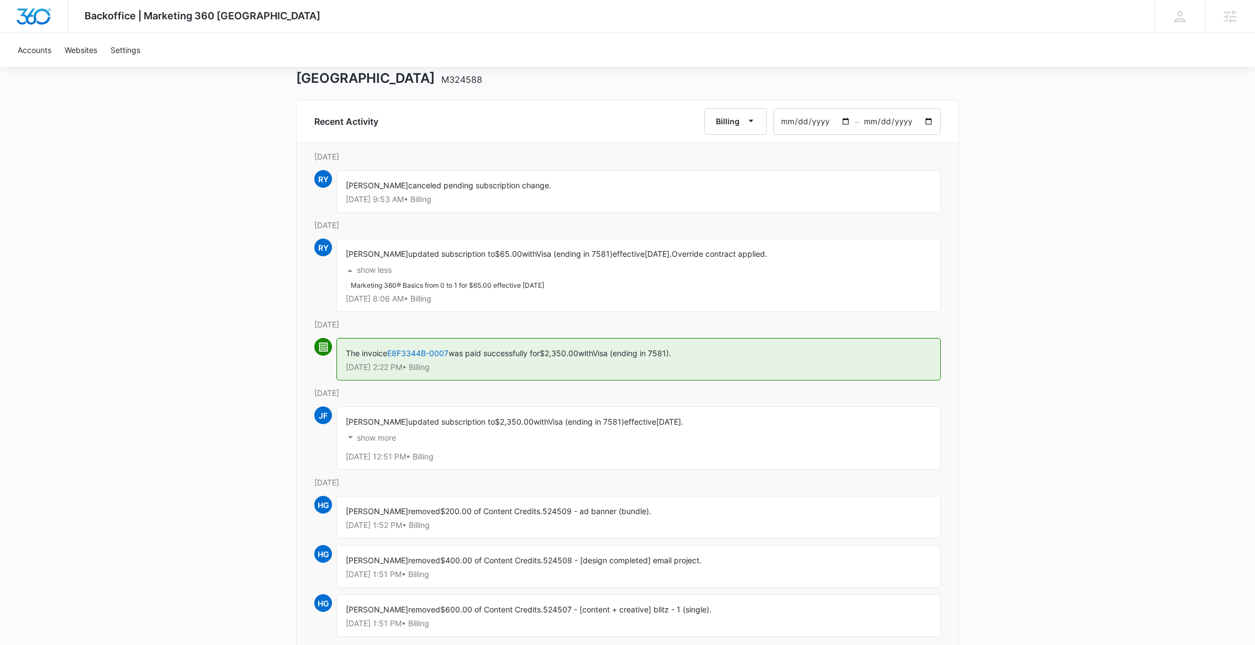
click at [386, 445] on button "show more" at bounding box center [371, 438] width 50 height 21
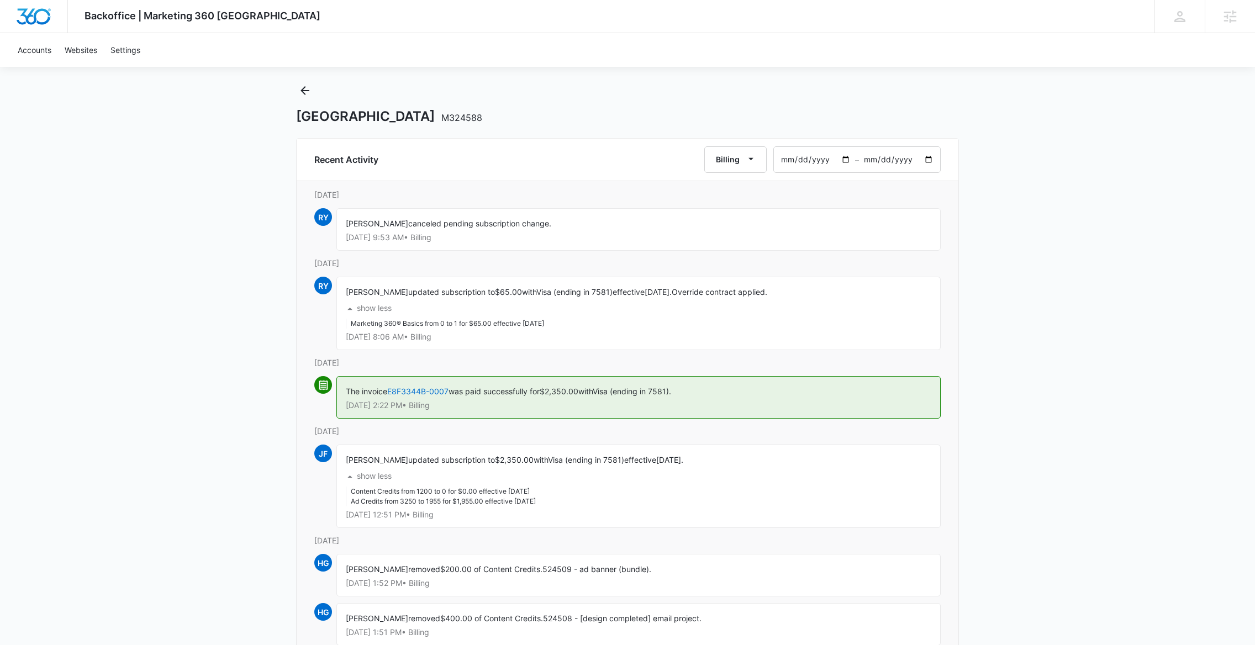
scroll to position [22, 0]
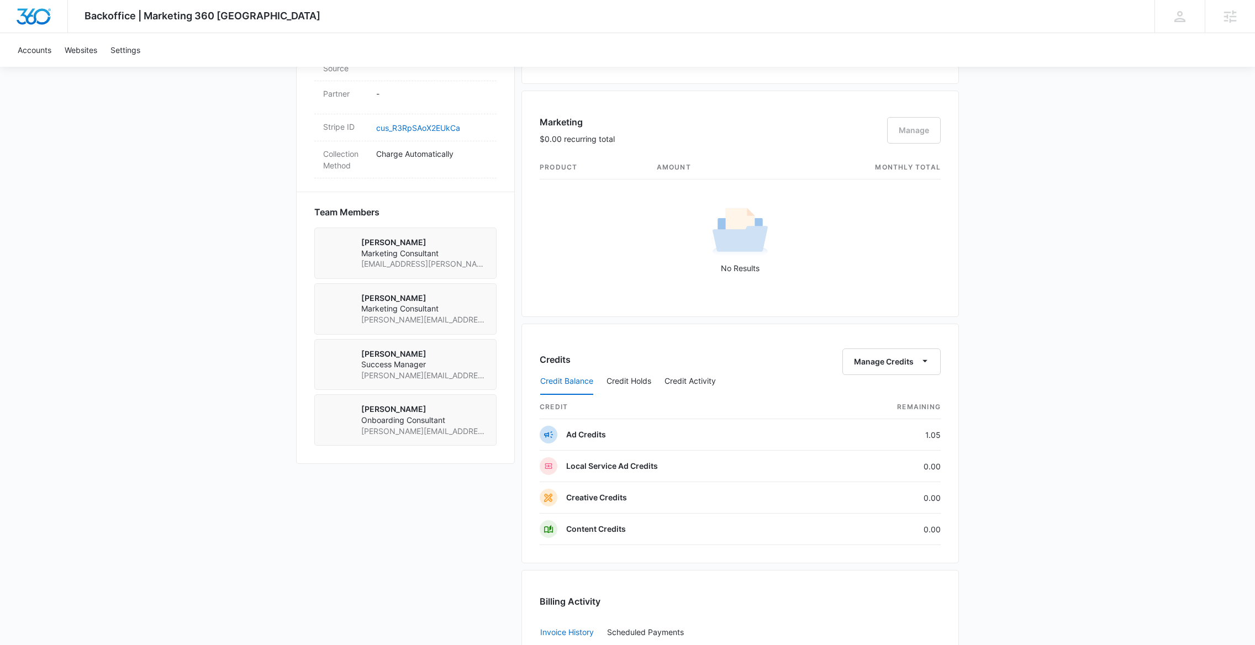
scroll to position [990, 0]
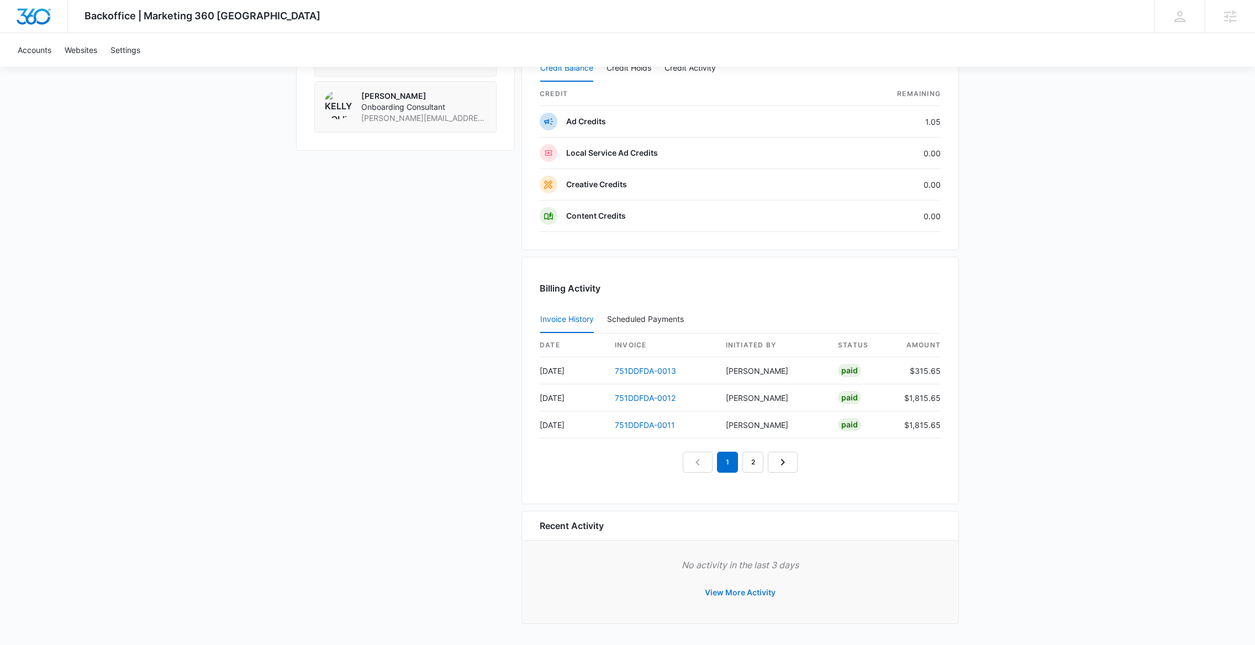
click at [733, 590] on button "View More Activity" at bounding box center [740, 592] width 93 height 27
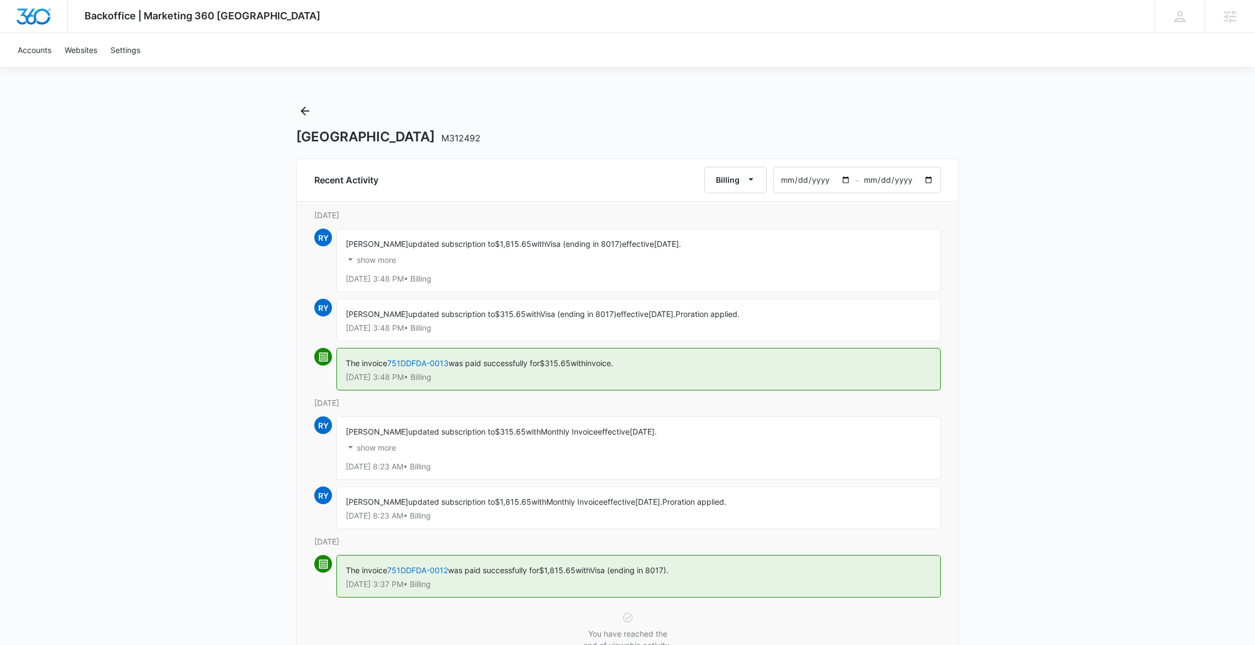
click at [380, 258] on p "show more" at bounding box center [376, 260] width 39 height 8
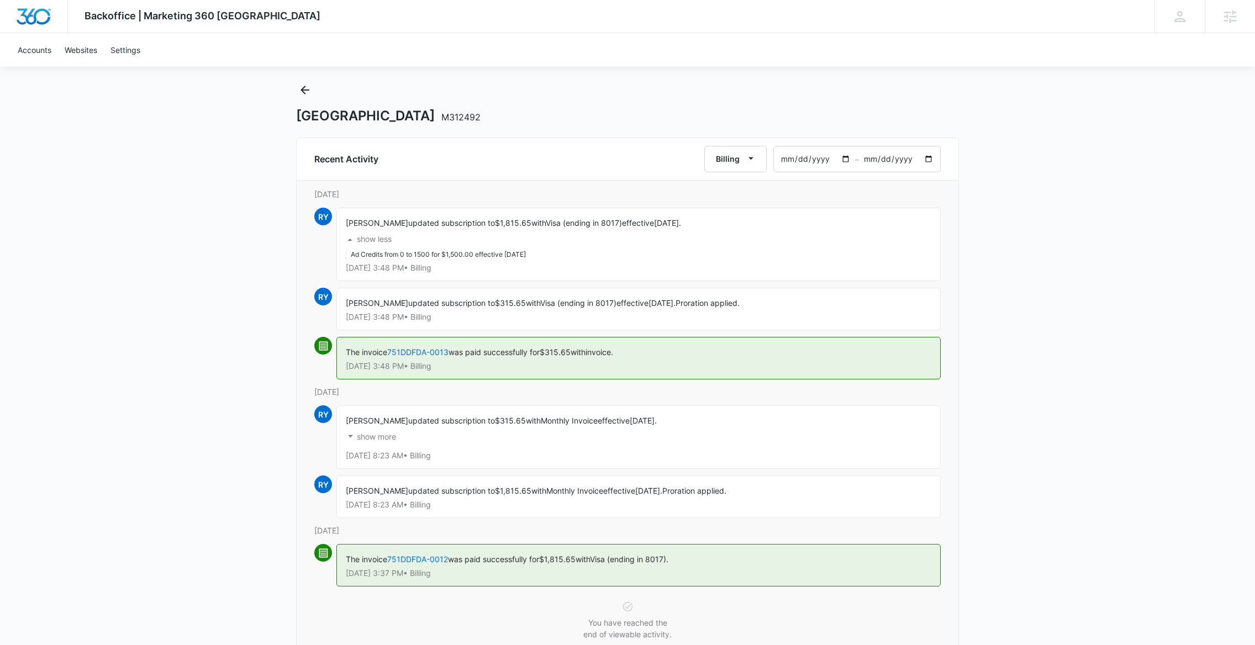
scroll to position [23, 0]
drag, startPoint x: 366, startPoint y: 268, endPoint x: 455, endPoint y: 270, distance: 88.9
click at [455, 270] on p "Aug 18 at 3:48 PM • Billing" at bounding box center [639, 266] width 586 height 8
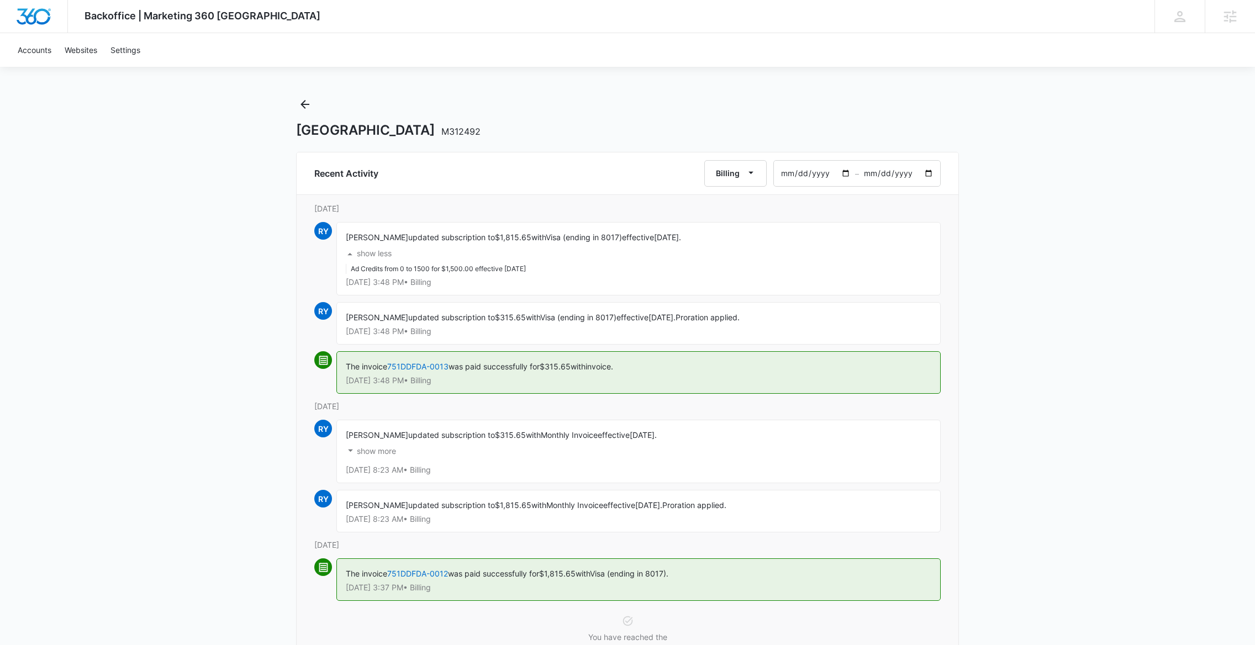
scroll to position [0, 0]
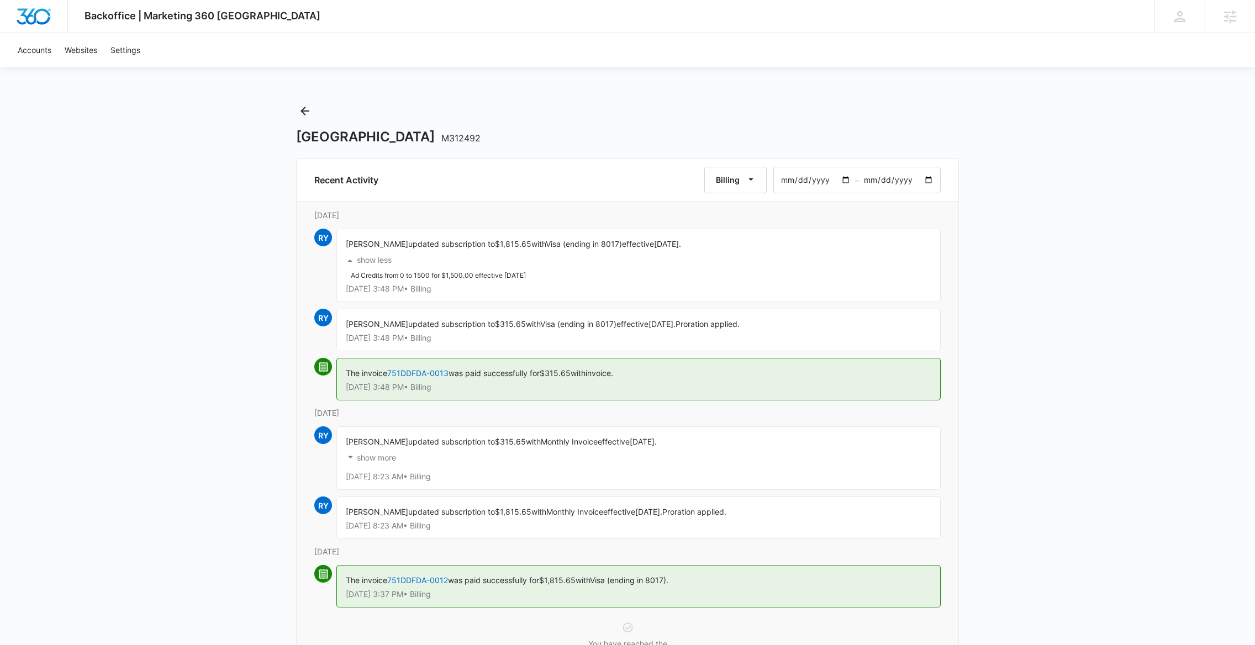
click at [412, 288] on p "Aug 18 at 3:48 PM • Billing" at bounding box center [639, 289] width 586 height 8
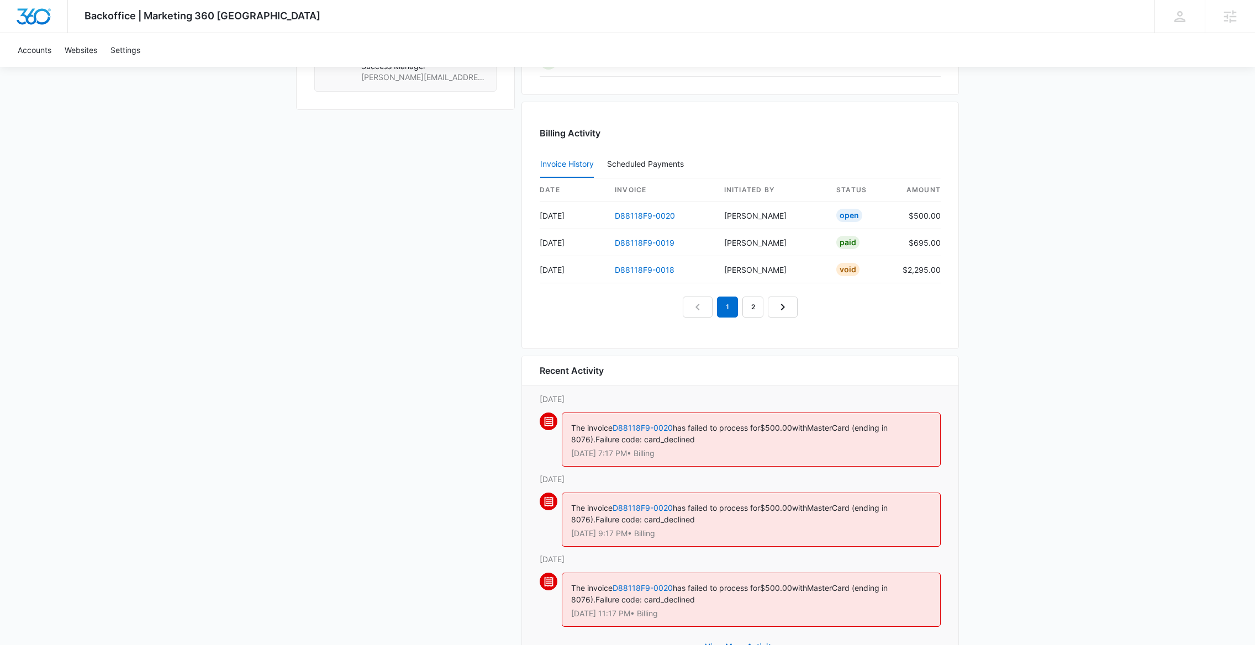
scroll to position [1059, 0]
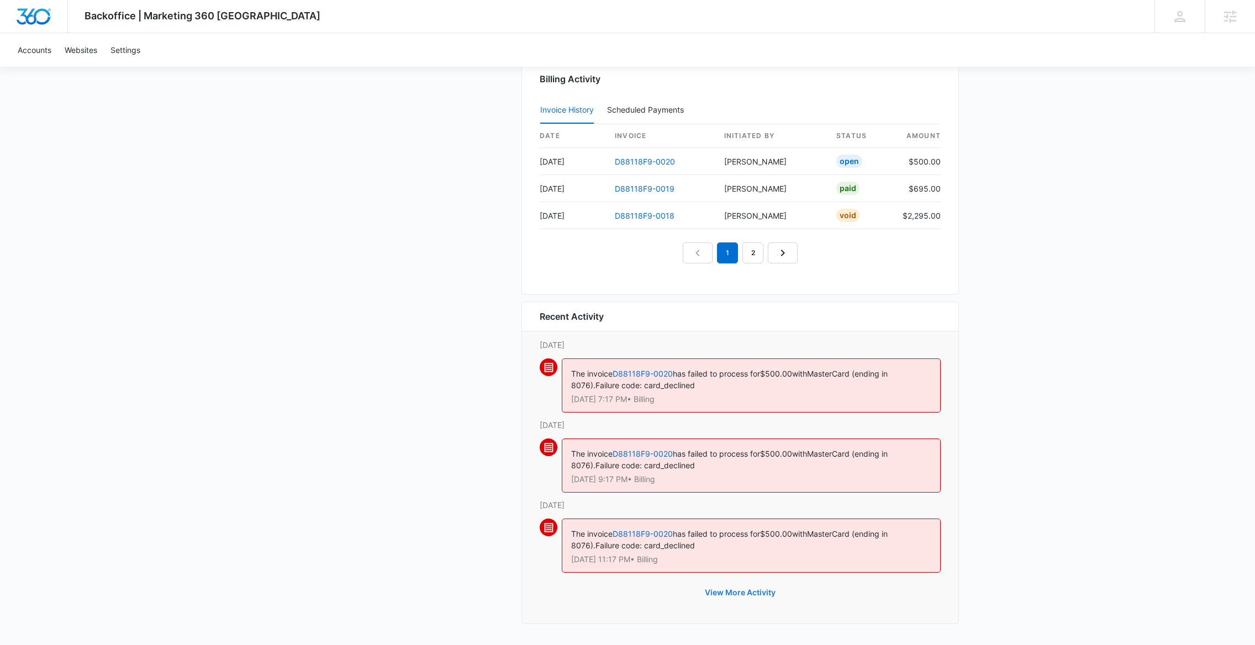
click at [747, 589] on button "View More Activity" at bounding box center [740, 592] width 93 height 27
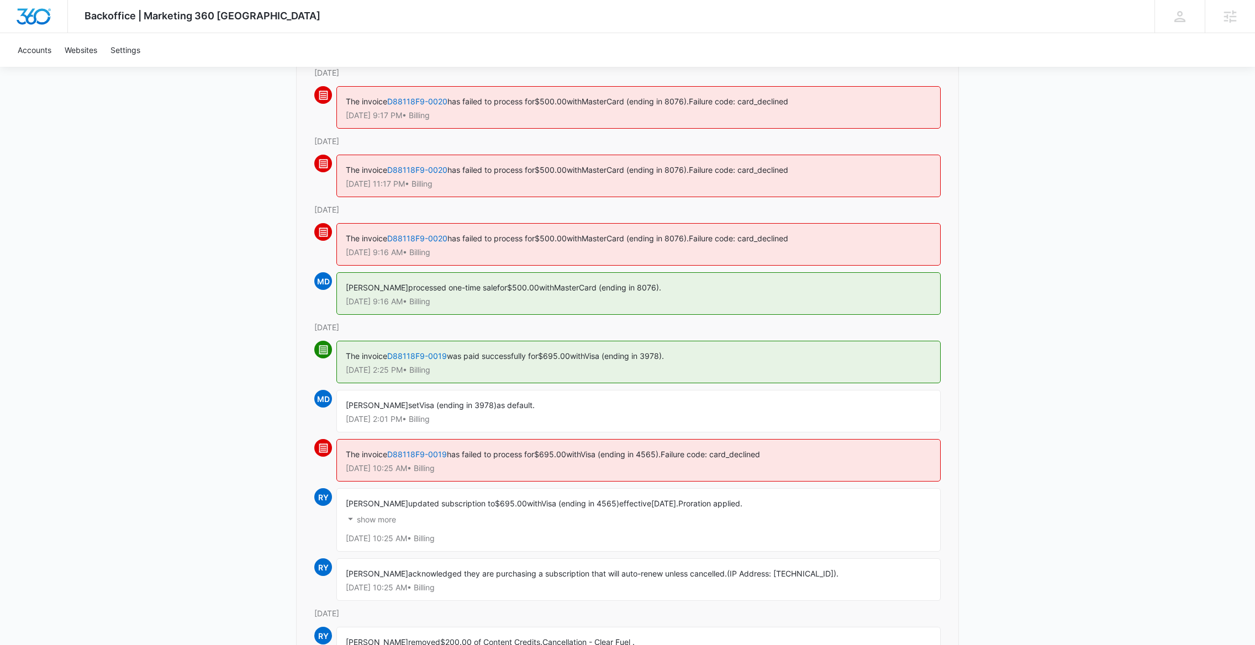
scroll to position [230, 0]
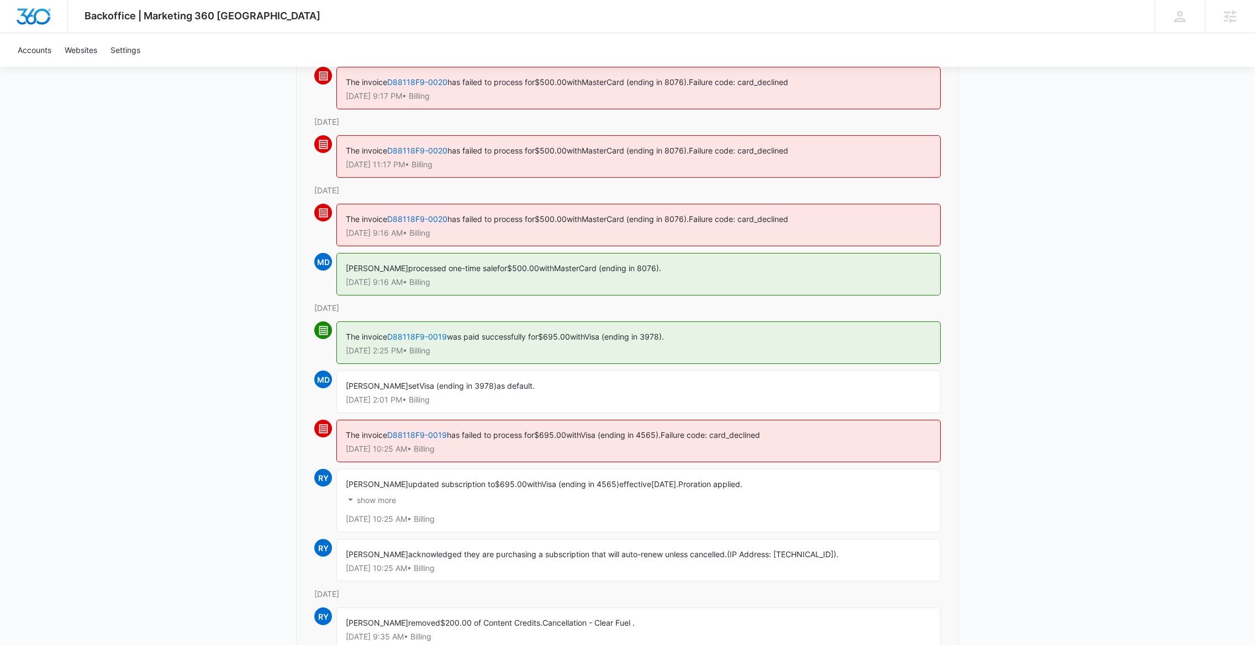
click at [379, 504] on p "show more" at bounding box center [376, 501] width 39 height 8
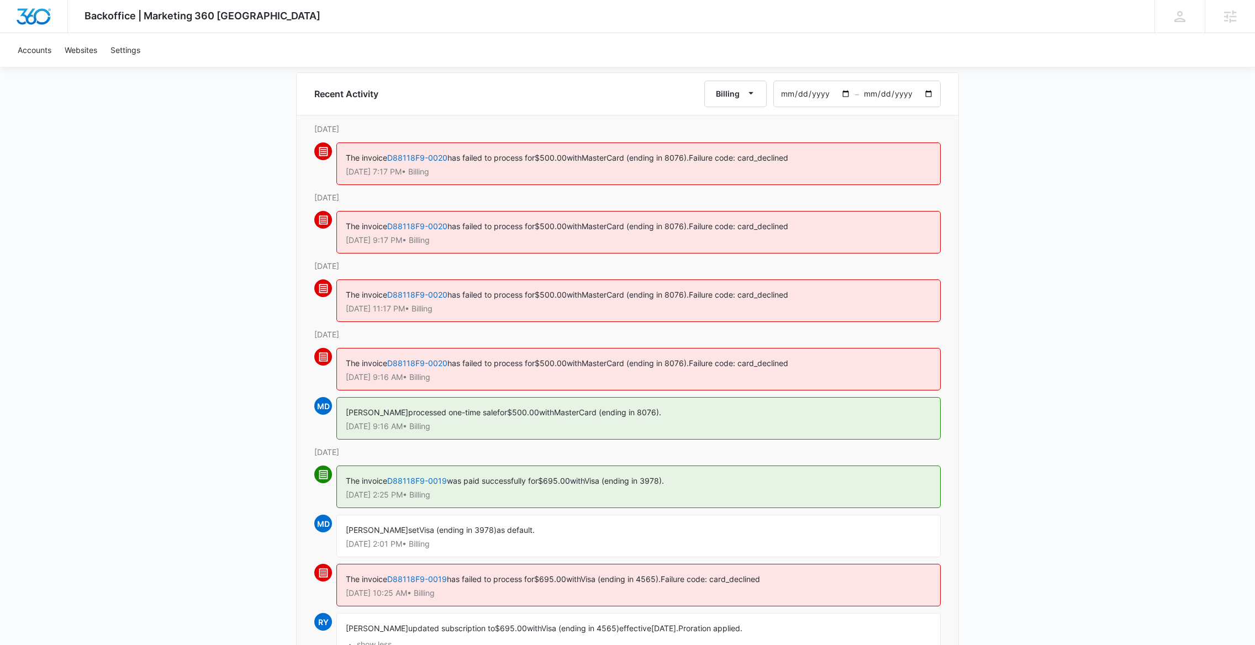
scroll to position [0, 0]
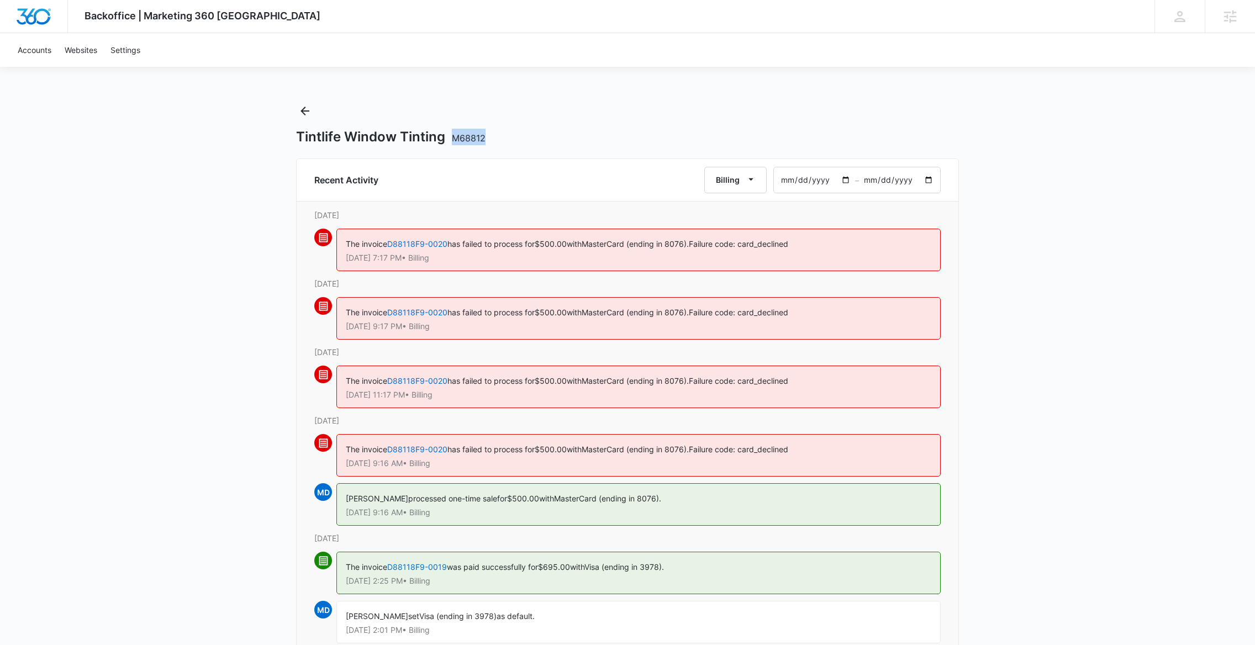
drag, startPoint x: 496, startPoint y: 133, endPoint x: 449, endPoint y: 138, distance: 47.2
click at [449, 138] on div "Tintlife Window Tinting M68812" at bounding box center [627, 137] width 663 height 17
copy span "M68812"
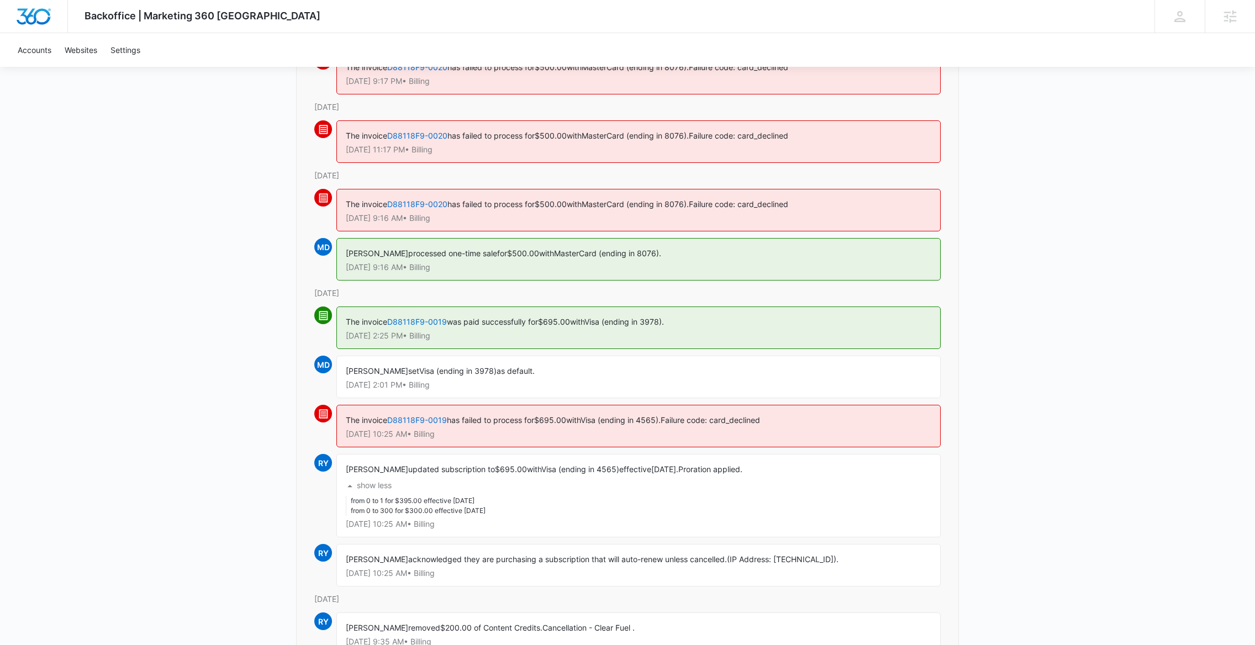
scroll to position [244, 0]
drag, startPoint x: 384, startPoint y: 518, endPoint x: 529, endPoint y: 516, distance: 144.2
click at [529, 516] on div "show less from 0 to 1 for $395.00 effective 8/20/2025 from 0 to 300 for $300.00…" at bounding box center [639, 497] width 586 height 41
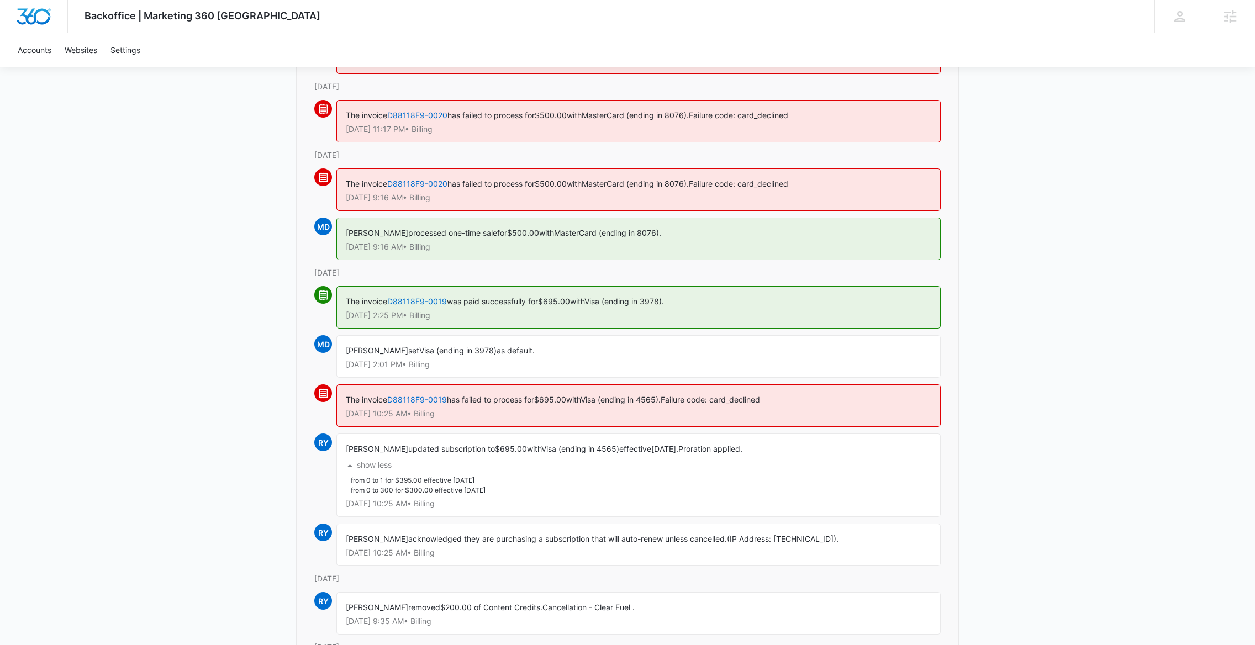
scroll to position [263, 0]
click at [529, 515] on div "Rochelle Young updated subscription to $695.00 with Visa (ending in 4565) effec…" at bounding box center [638, 477] width 604 height 83
click at [526, 504] on div "Rochelle Young updated subscription to $695.00 with Visa (ending in 4565) effec…" at bounding box center [638, 477] width 604 height 83
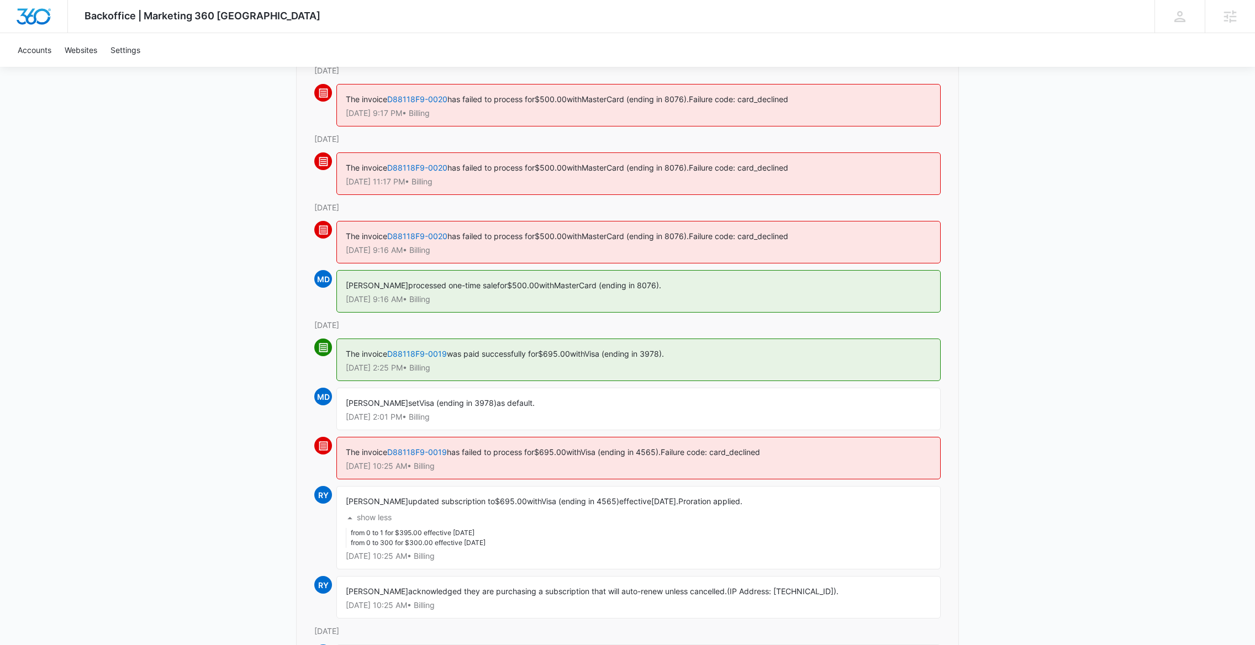
scroll to position [217, 0]
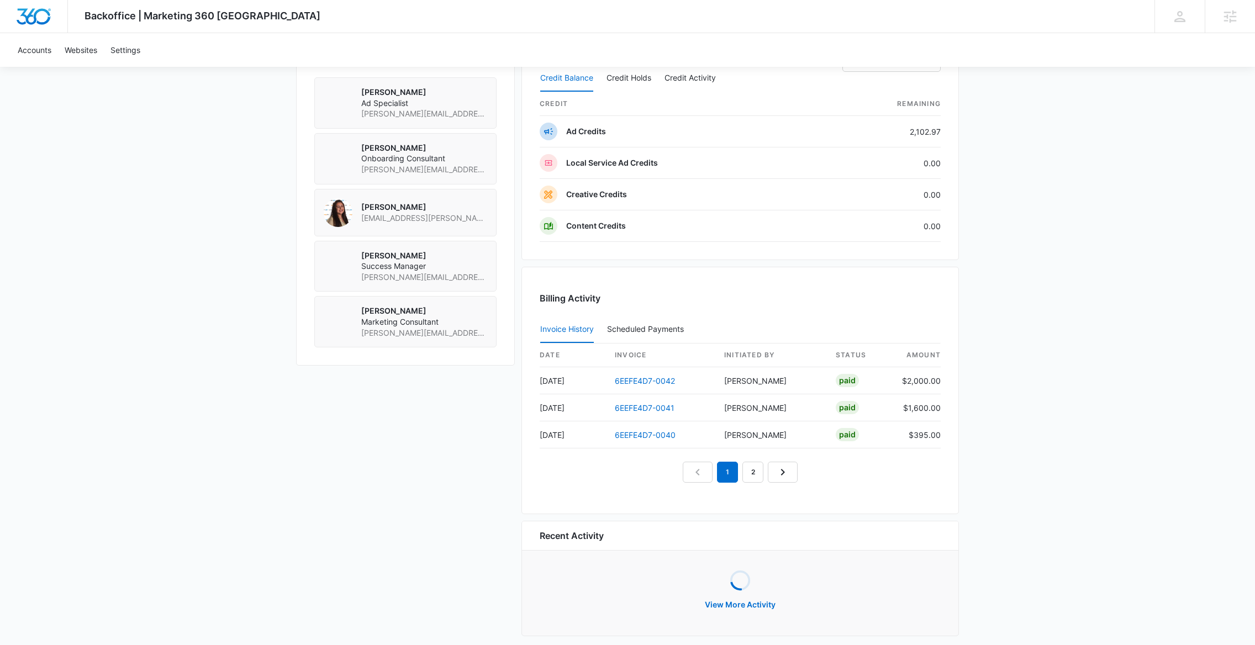
scroll to position [849, 0]
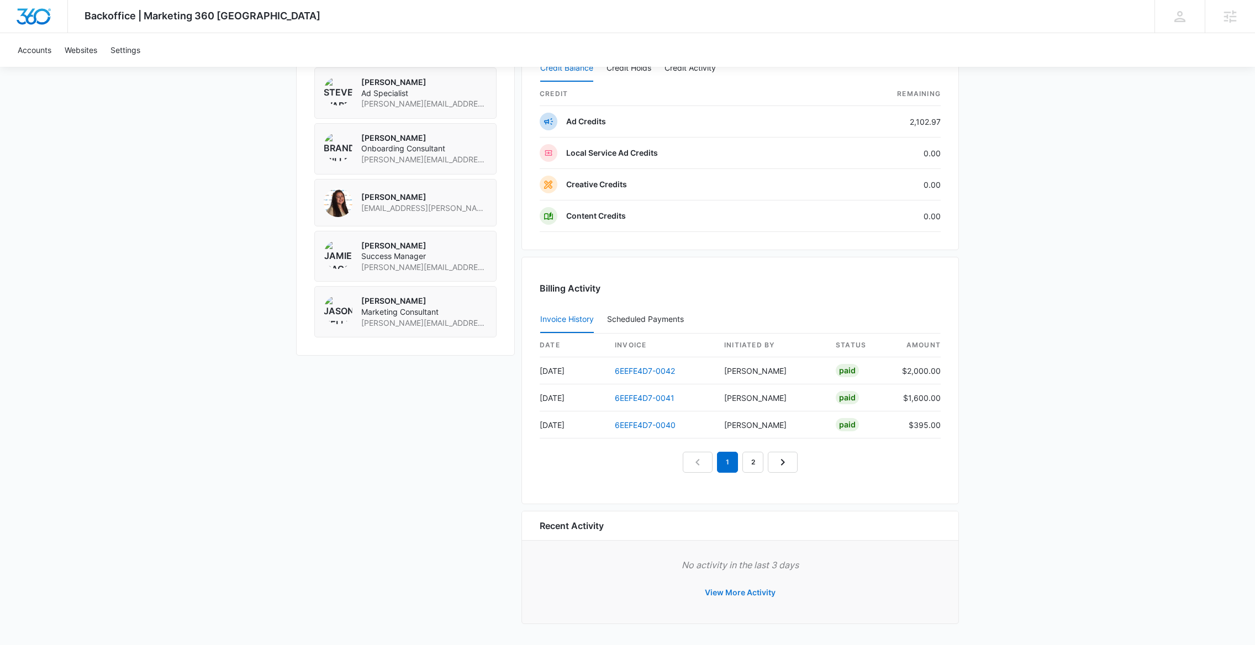
click at [754, 585] on button "View More Activity" at bounding box center [740, 592] width 93 height 27
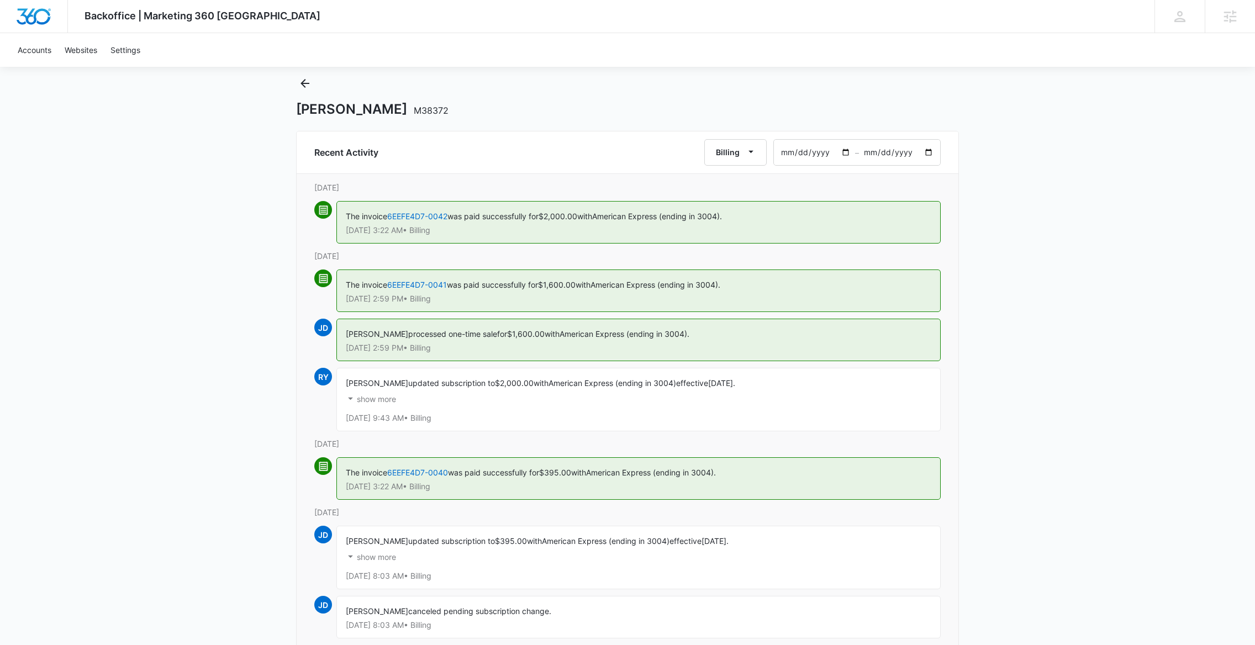
scroll to position [40, 0]
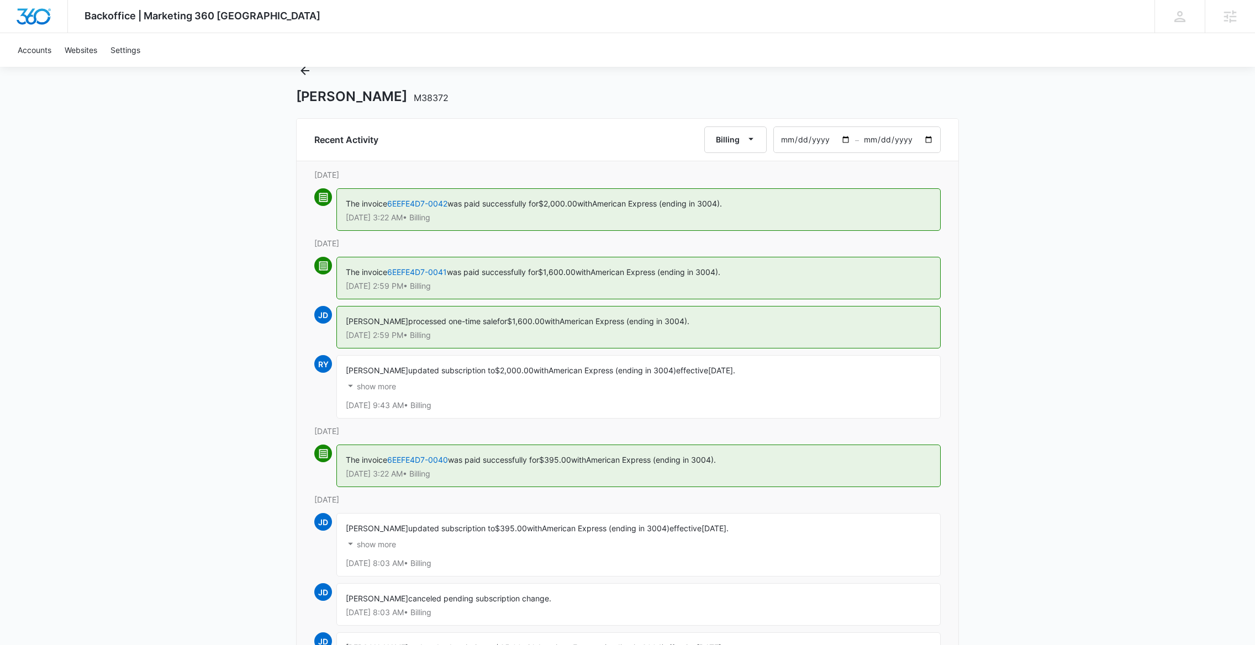
click at [381, 388] on p "show more" at bounding box center [376, 387] width 39 height 8
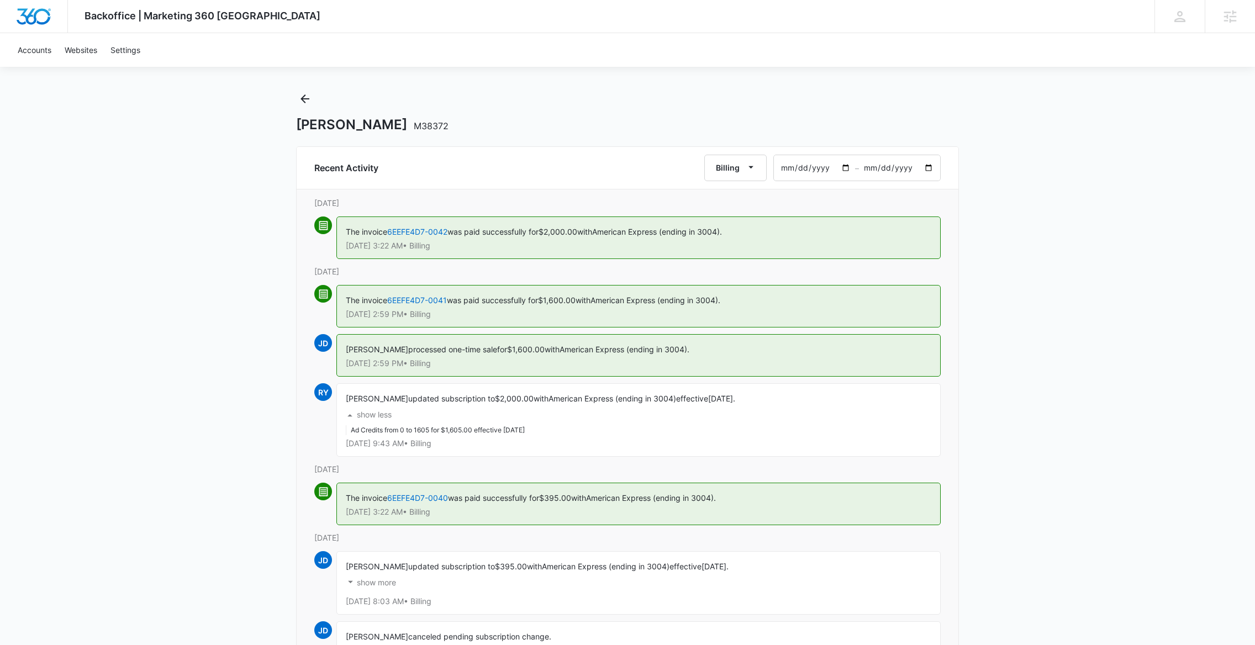
scroll to position [0, 0]
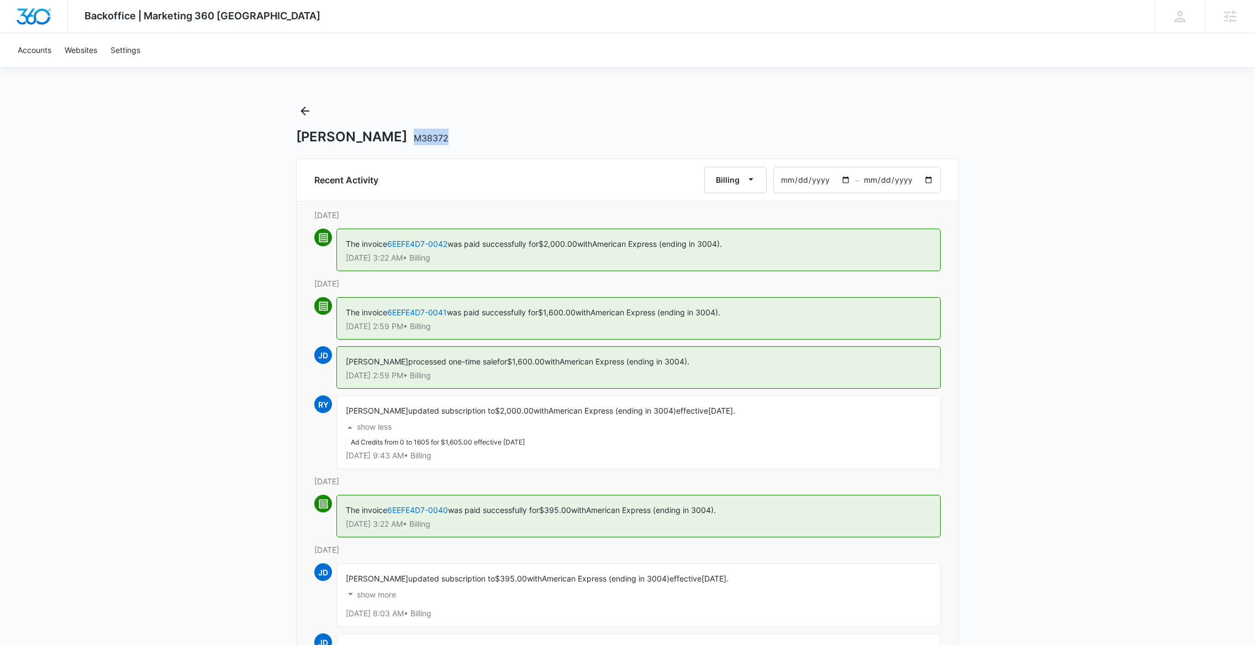
drag, startPoint x: 387, startPoint y: 141, endPoint x: 351, endPoint y: 142, distance: 36.5
click at [351, 142] on div "De'Dior M38372" at bounding box center [627, 137] width 663 height 17
copy span "M38372"
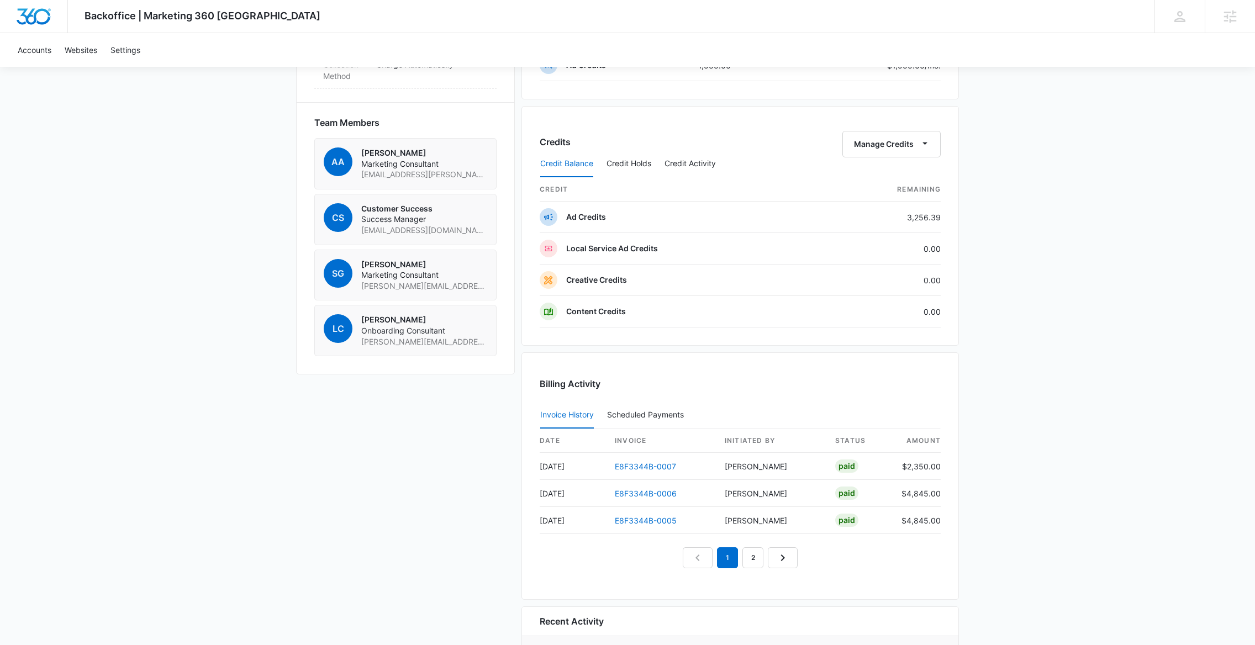
scroll to position [849, 0]
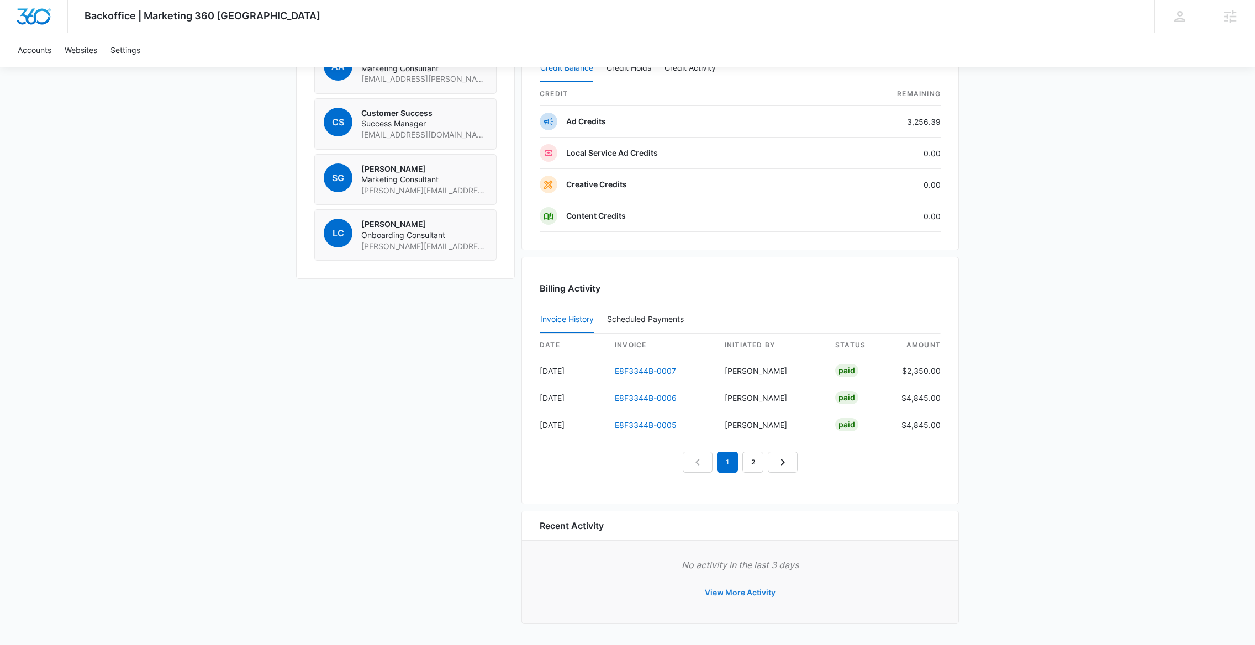
click at [749, 587] on button "View More Activity" at bounding box center [740, 592] width 93 height 27
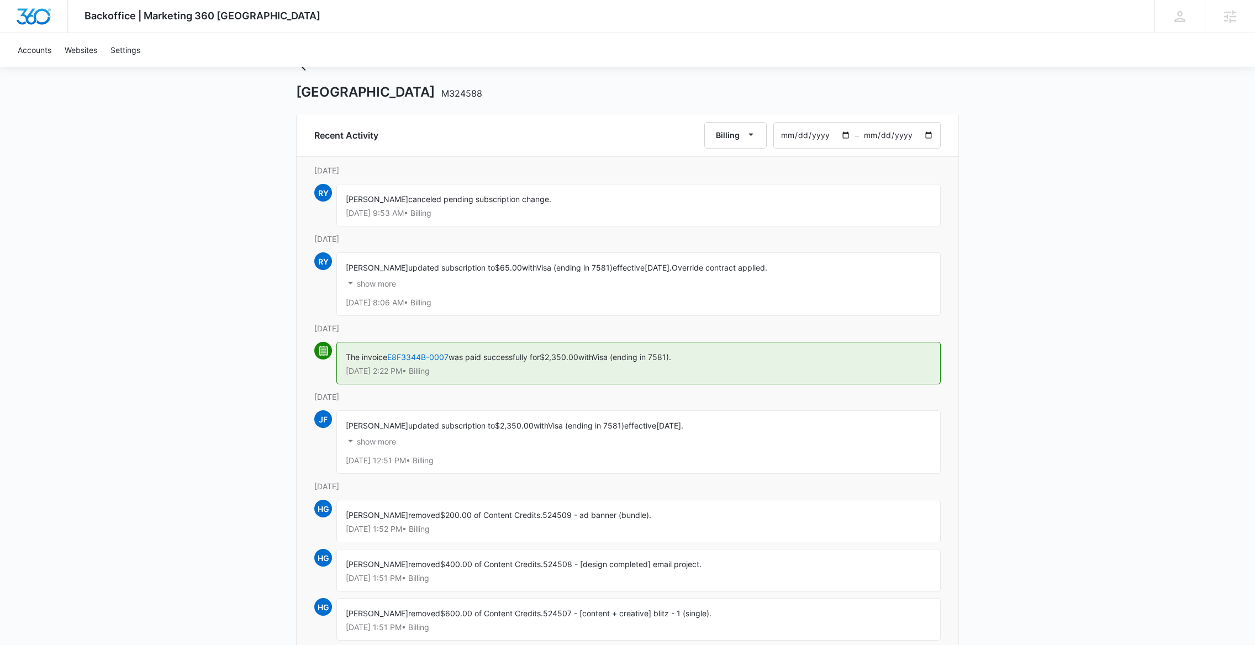
scroll to position [43, 0]
click at [380, 445] on p "show more" at bounding box center [376, 444] width 39 height 8
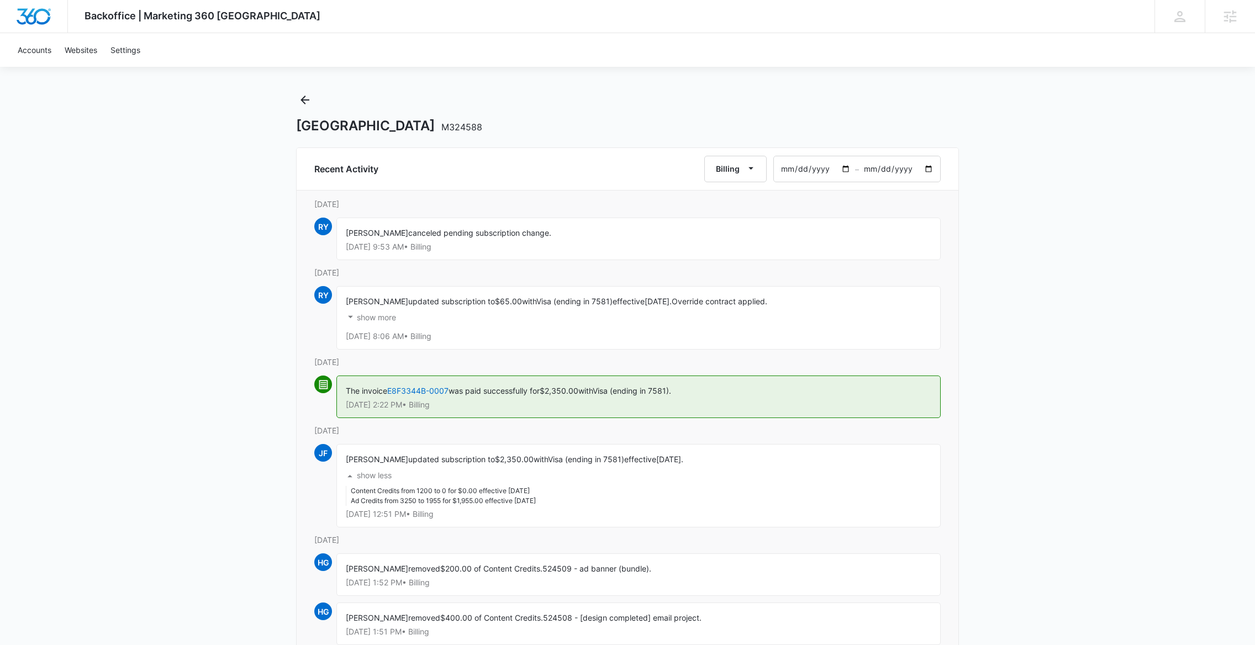
scroll to position [0, 0]
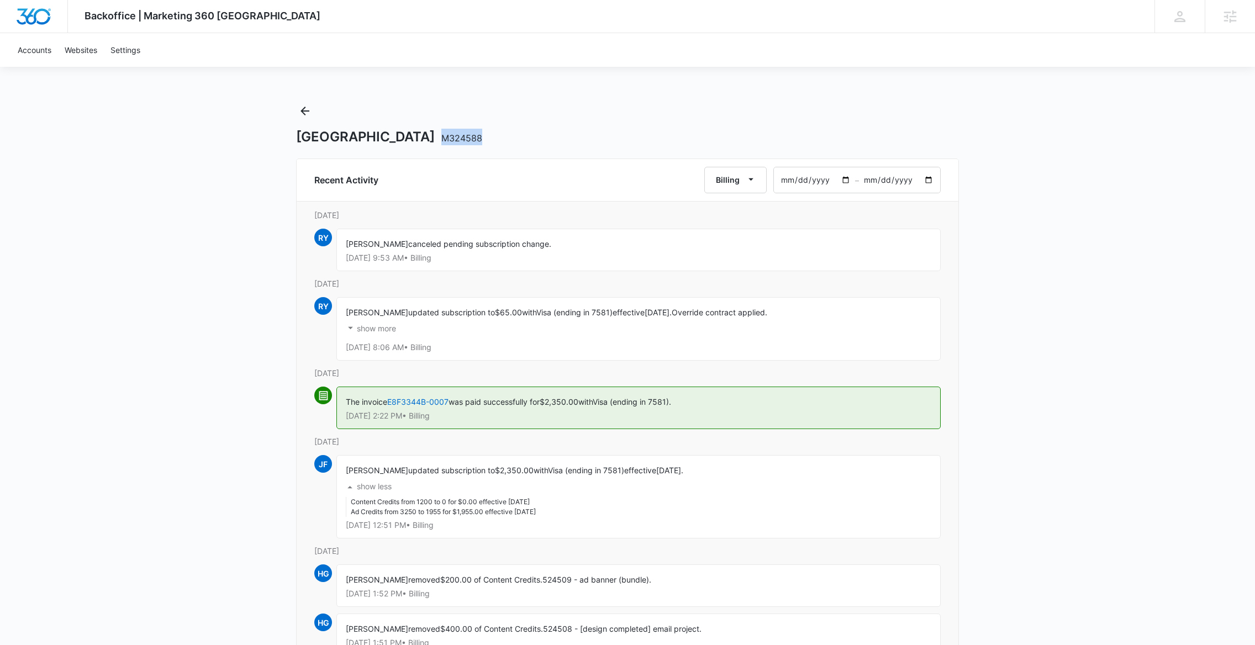
drag, startPoint x: 491, startPoint y: 136, endPoint x: 448, endPoint y: 138, distance: 43.1
click at [448, 138] on div "Kornerstone Academy M324588" at bounding box center [627, 137] width 663 height 17
copy span "M324588"
drag, startPoint x: 420, startPoint y: 513, endPoint x: 483, endPoint y: 513, distance: 63.5
click at [483, 513] on li "Ad Credits from 3250 to 1955 for $1,955.00 effective 8/10/2025" at bounding box center [443, 512] width 185 height 10
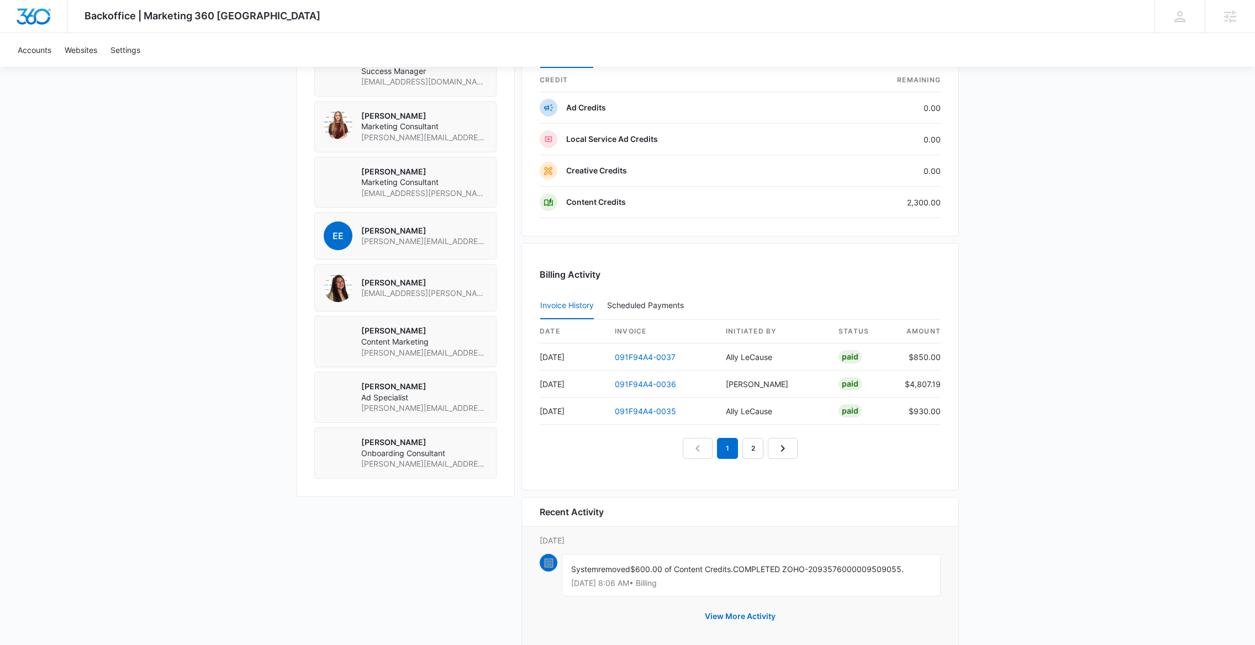
scroll to position [919, 0]
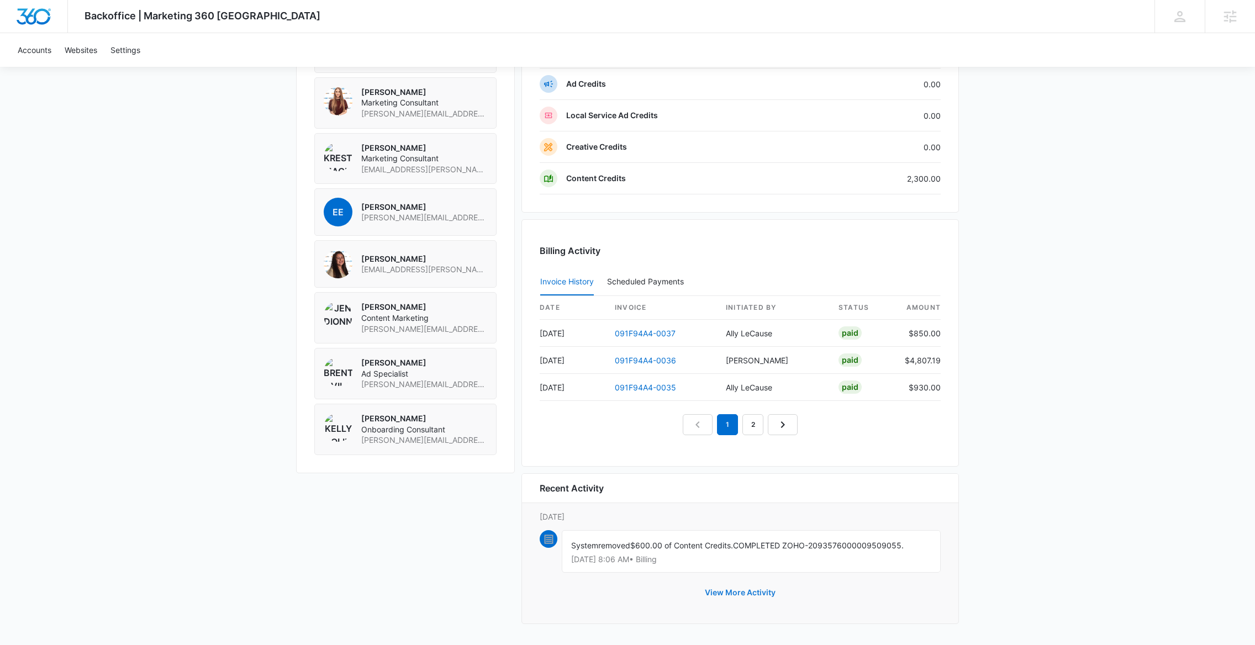
click at [725, 585] on button "View More Activity" at bounding box center [740, 592] width 93 height 27
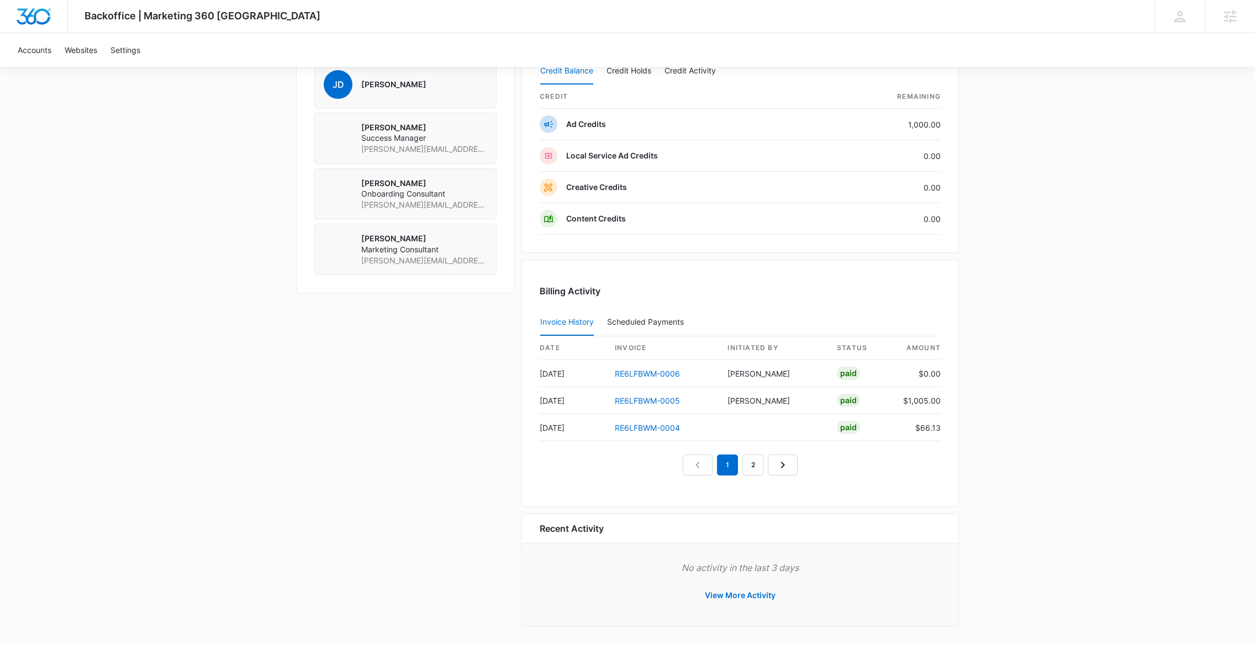
scroll to position [901, 0]
click at [735, 590] on button "View More Activity" at bounding box center [740, 592] width 93 height 27
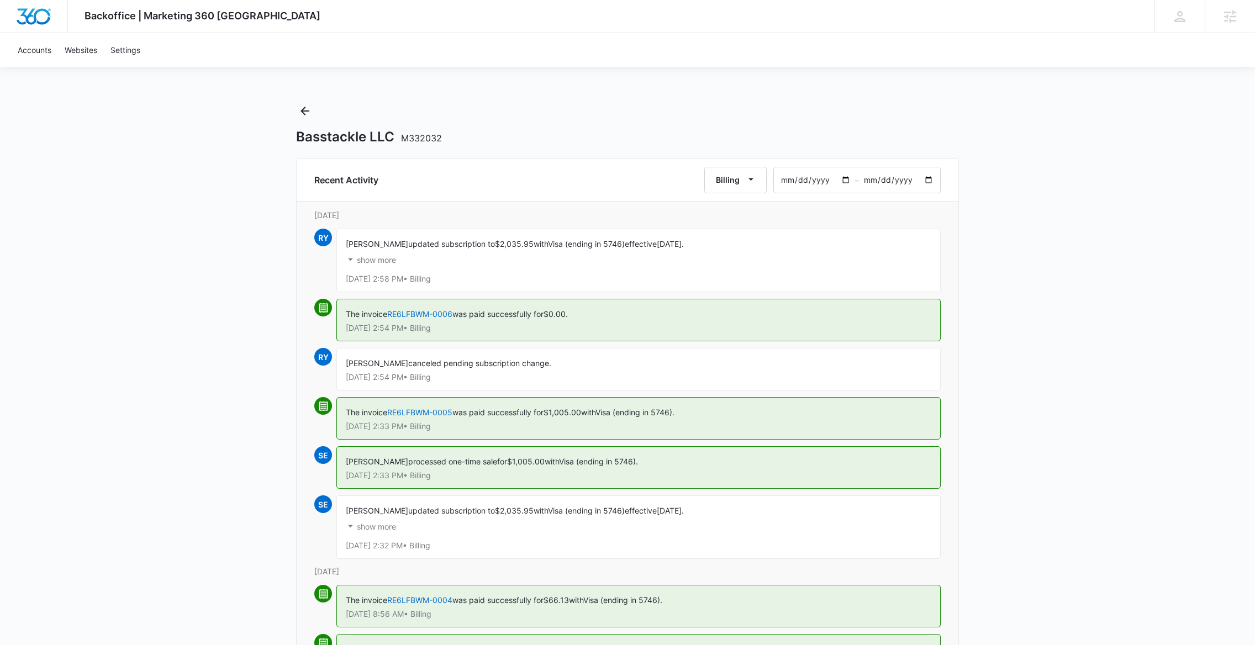
scroll to position [27, 0]
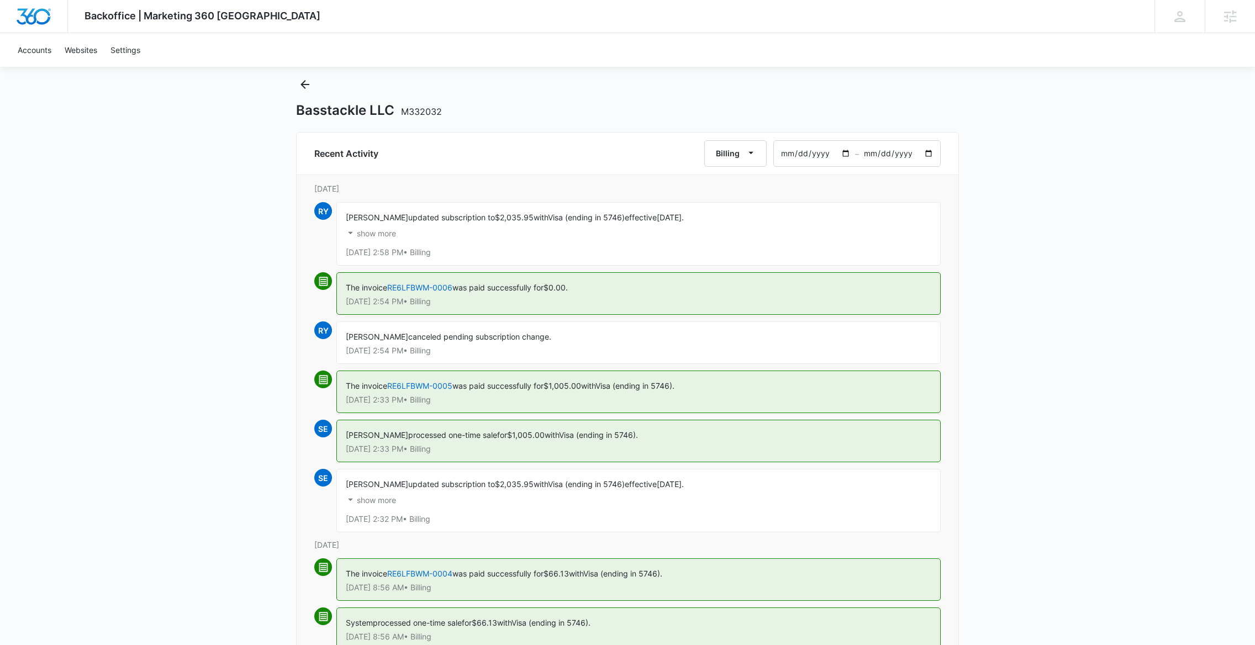
click at [377, 237] on p "show more" at bounding box center [376, 234] width 39 height 8
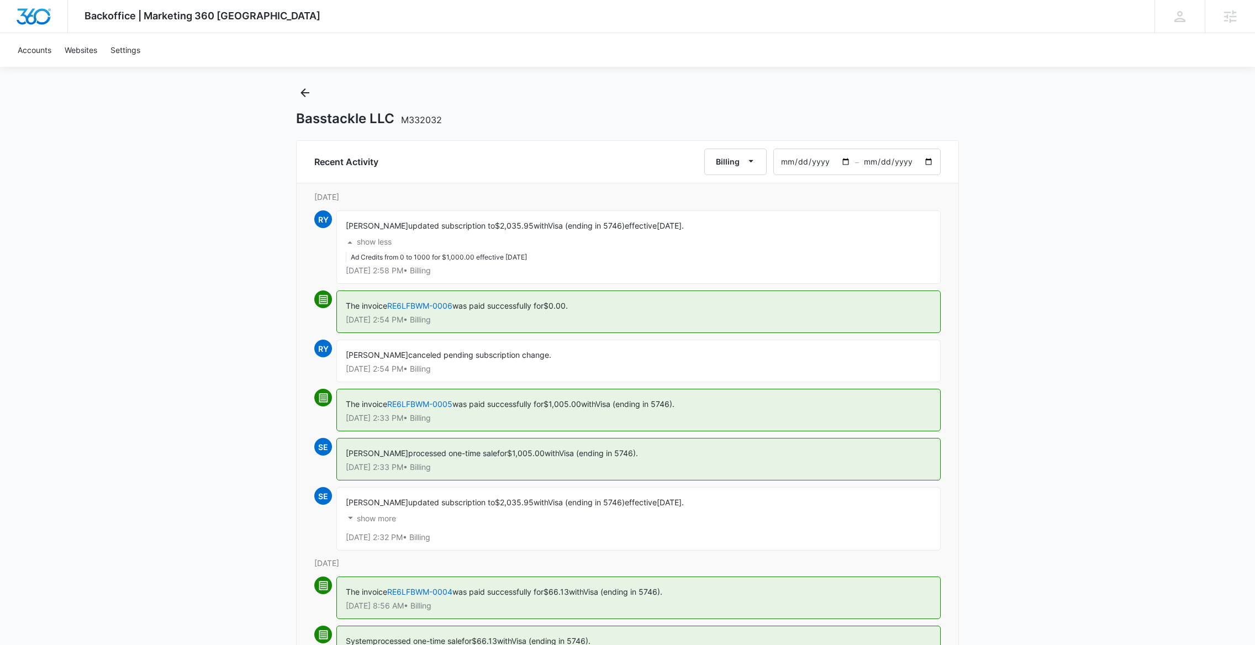
scroll to position [0, 0]
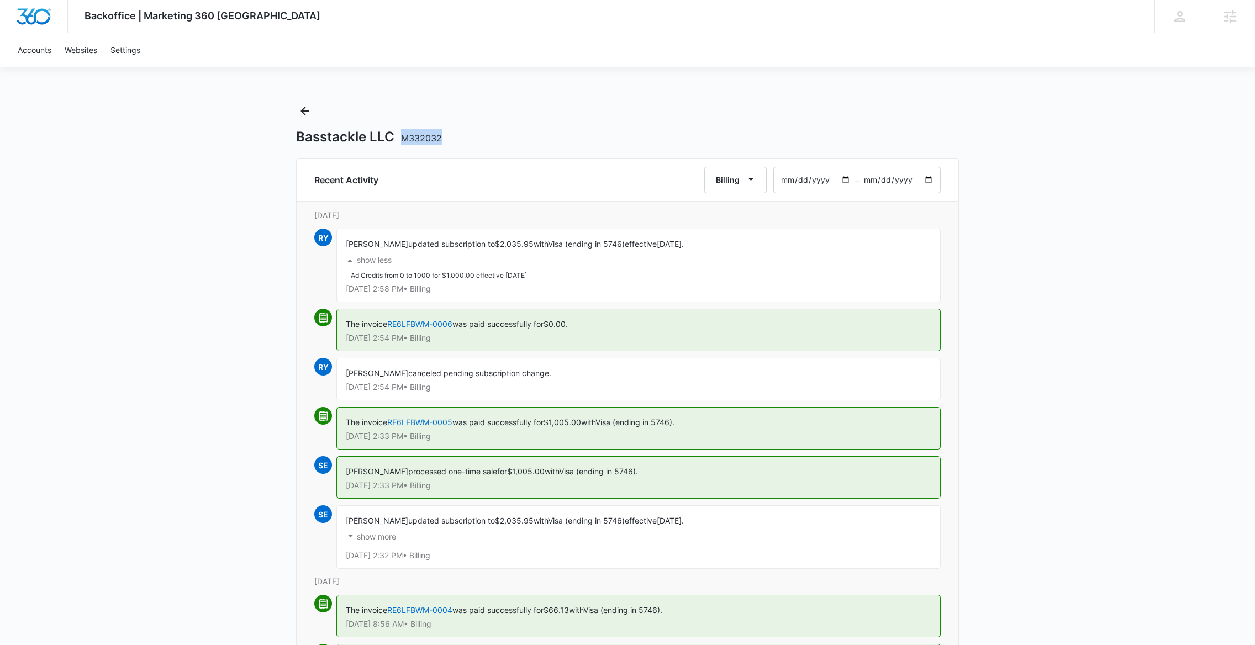
drag, startPoint x: 451, startPoint y: 140, endPoint x: 400, endPoint y: 139, distance: 50.8
click at [400, 139] on div "Basstackle LLC M332032" at bounding box center [627, 137] width 663 height 17
copy span "M332032"
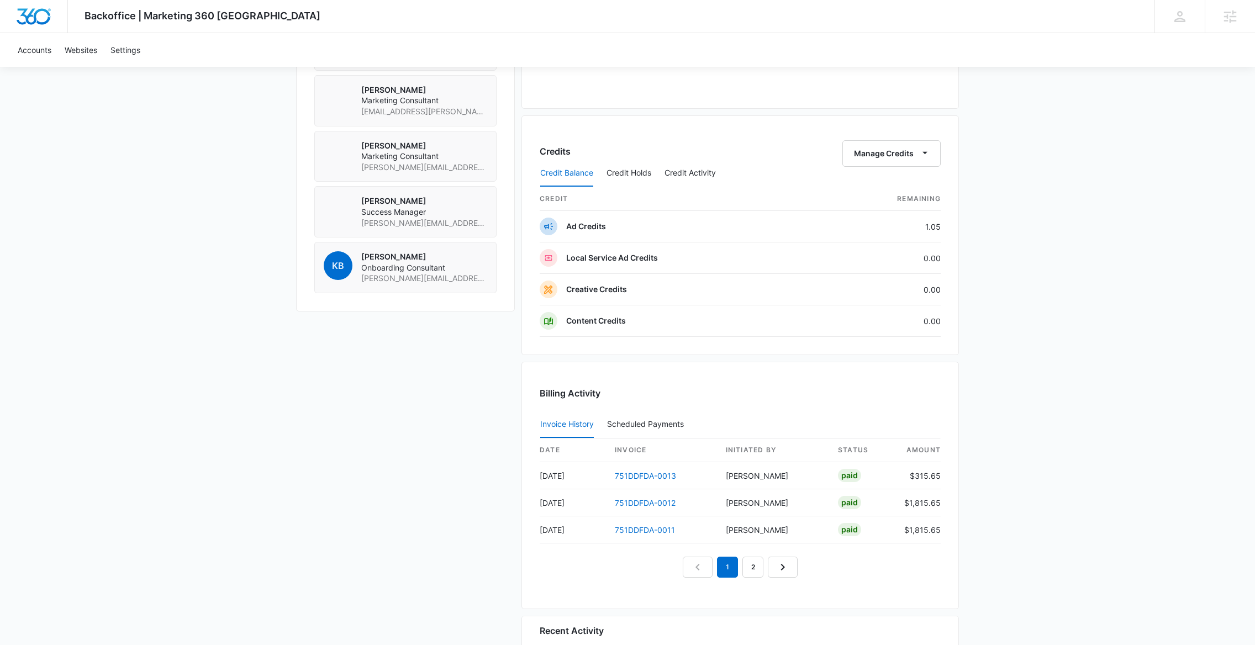
scroll to position [990, 0]
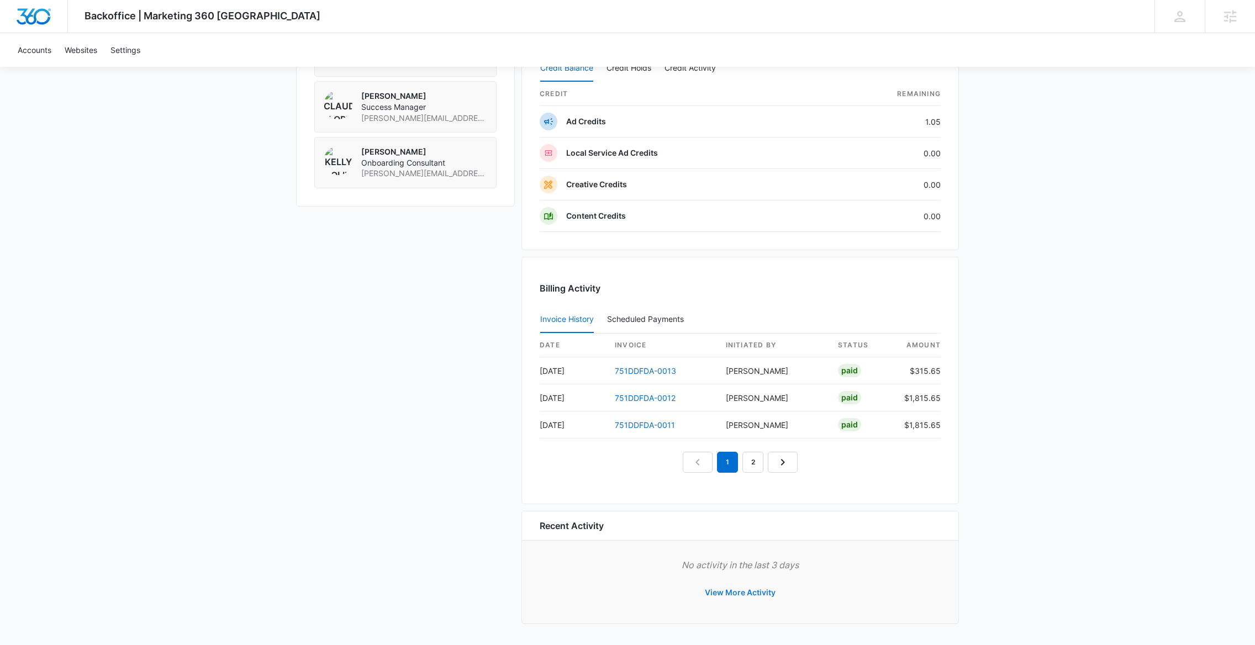
click at [734, 591] on button "View More Activity" at bounding box center [740, 592] width 93 height 27
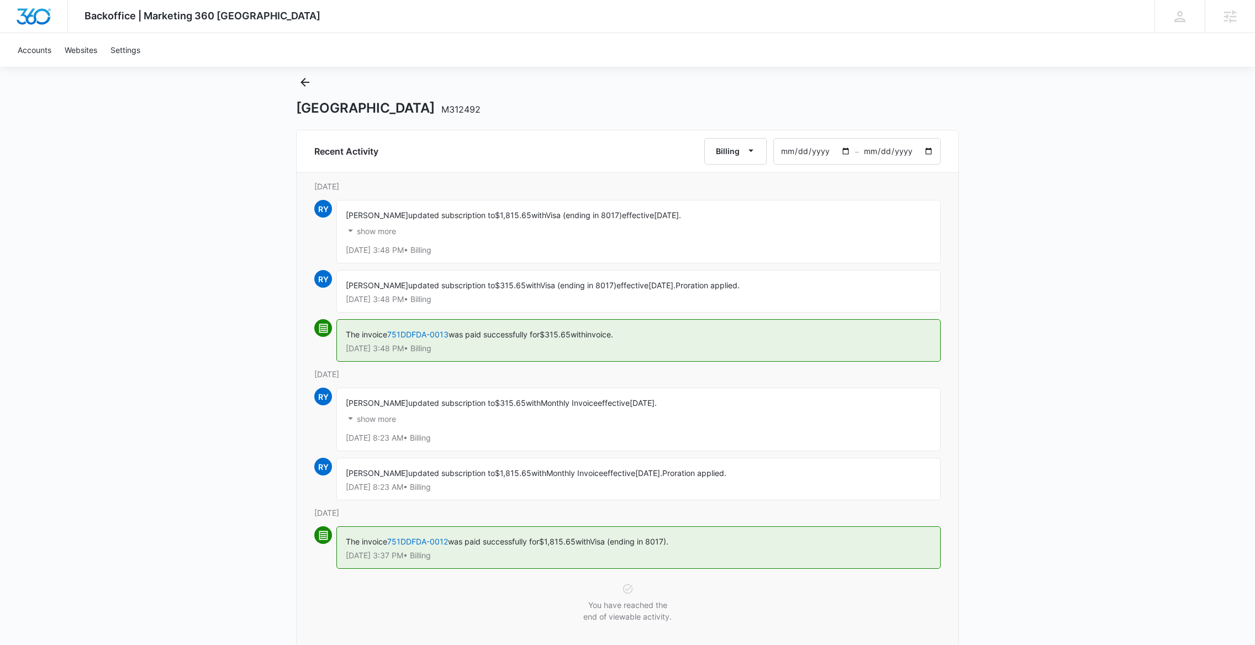
scroll to position [30, 0]
click at [386, 233] on p "show more" at bounding box center [376, 230] width 39 height 8
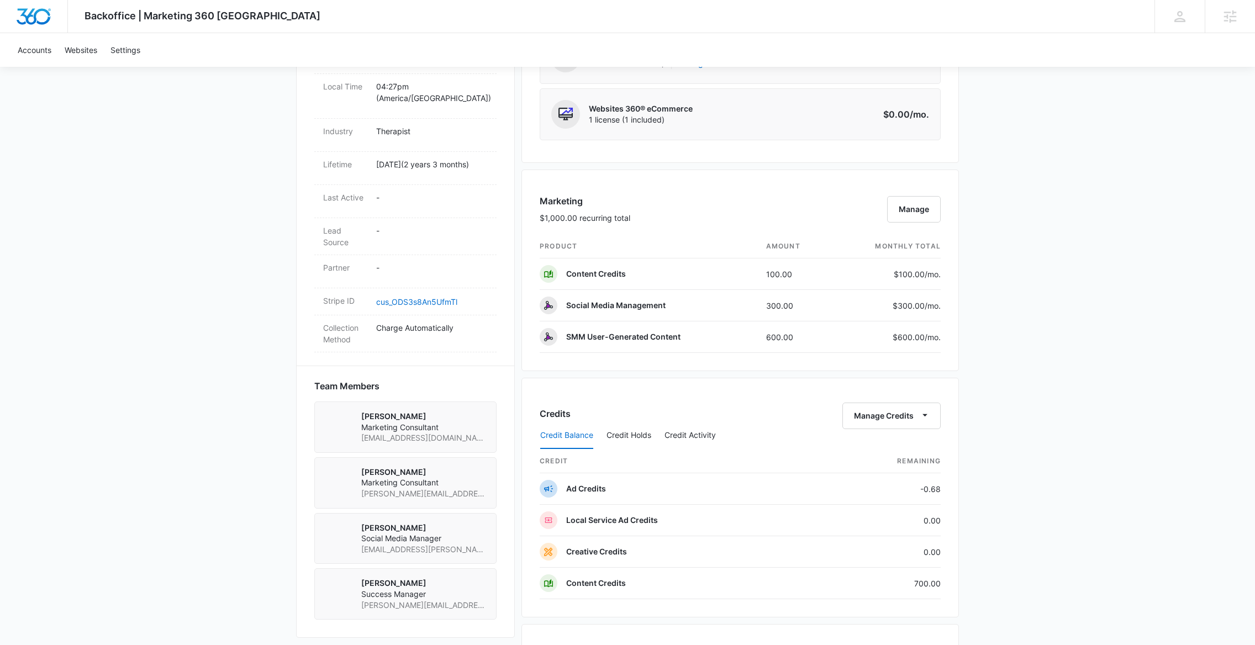
scroll to position [540, 0]
